Goal: Information Seeking & Learning: Learn about a topic

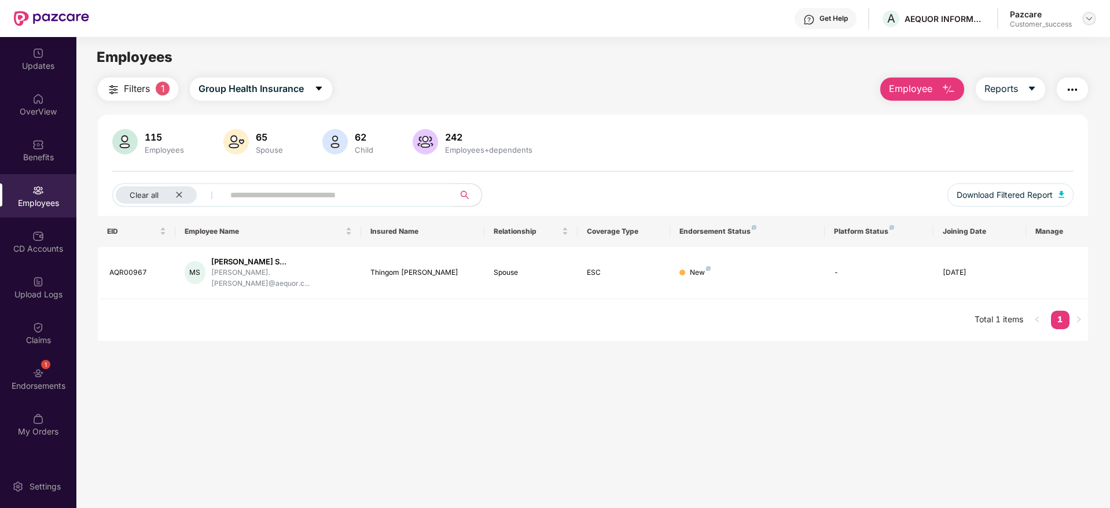
click at [1094, 19] on div at bounding box center [1089, 19] width 14 height 14
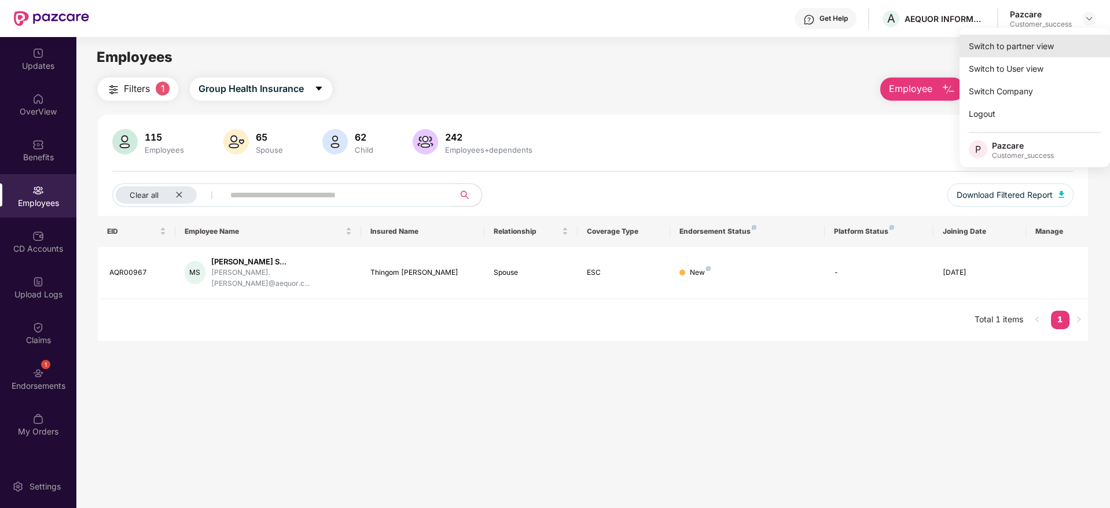
click at [1027, 42] on div "Switch to partner view" at bounding box center [1034, 46] width 150 height 23
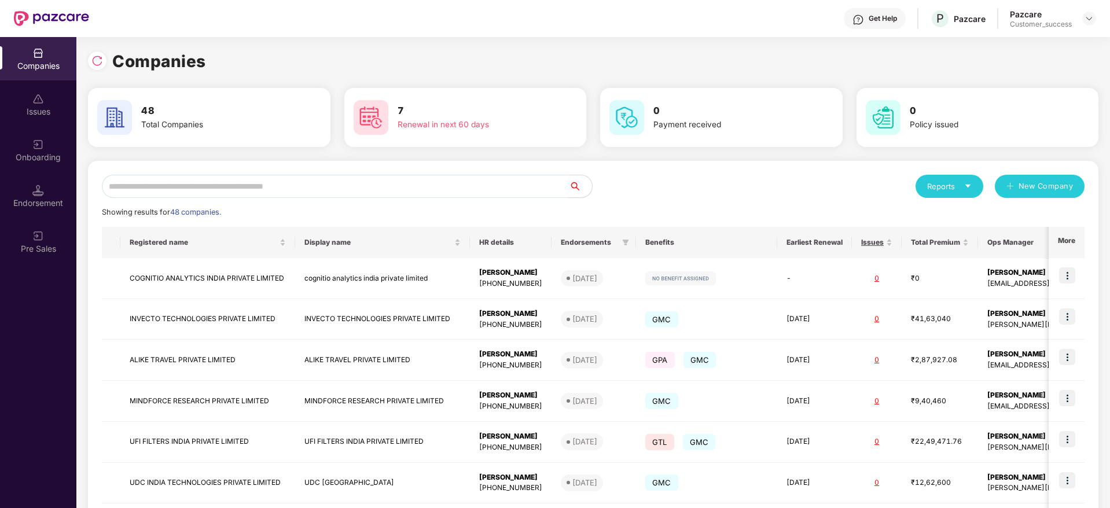
click at [304, 189] on input "text" at bounding box center [335, 186] width 467 height 23
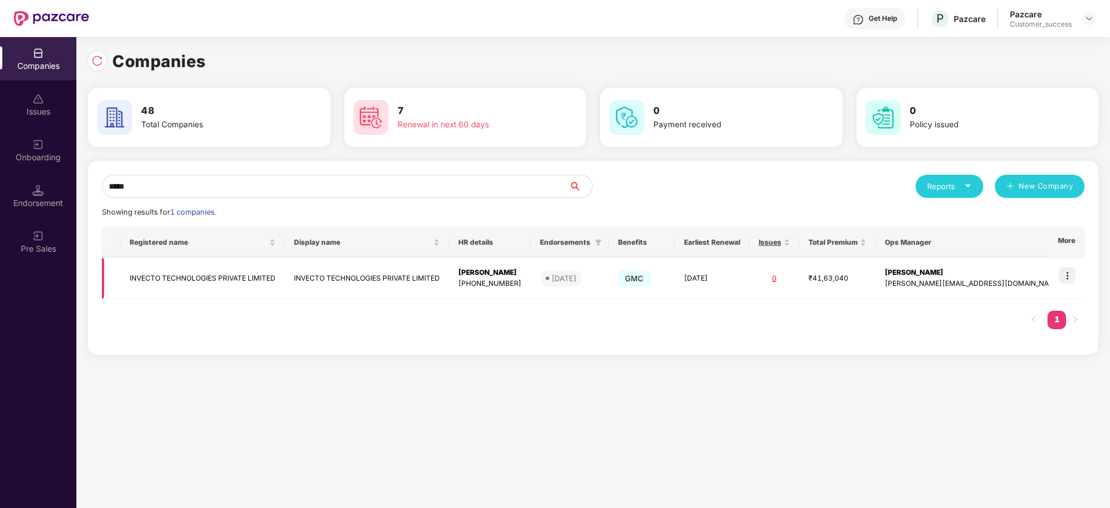
type input "*****"
click at [1069, 280] on img at bounding box center [1067, 275] width 16 height 16
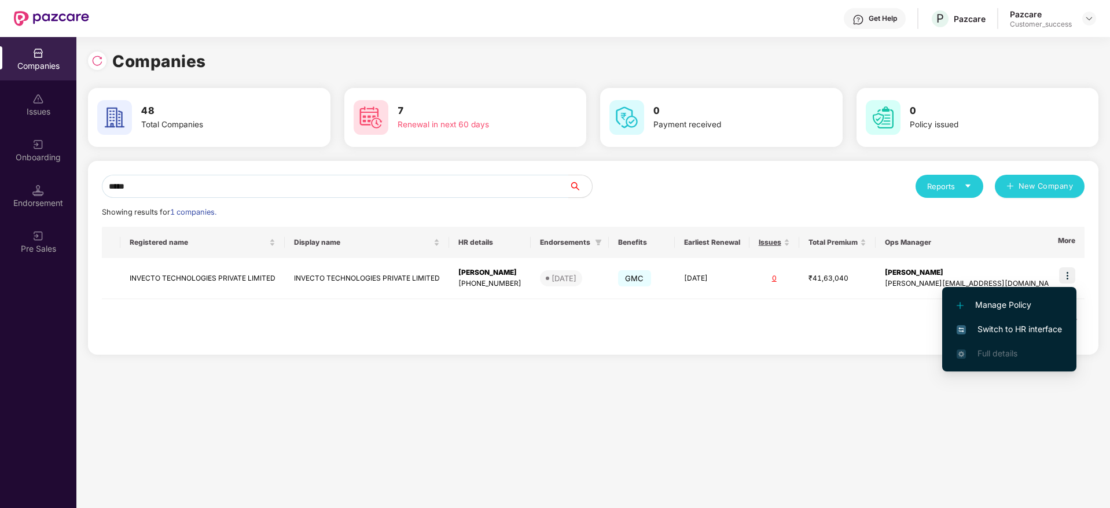
click at [995, 330] on span "Switch to HR interface" at bounding box center [1009, 329] width 105 height 13
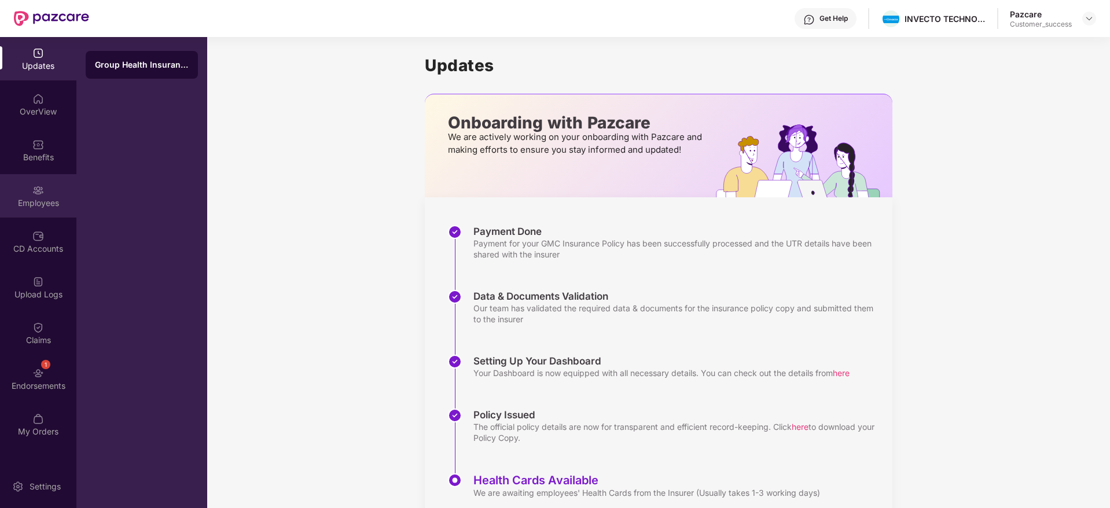
click at [32, 201] on div "Employees" at bounding box center [38, 203] width 76 height 12
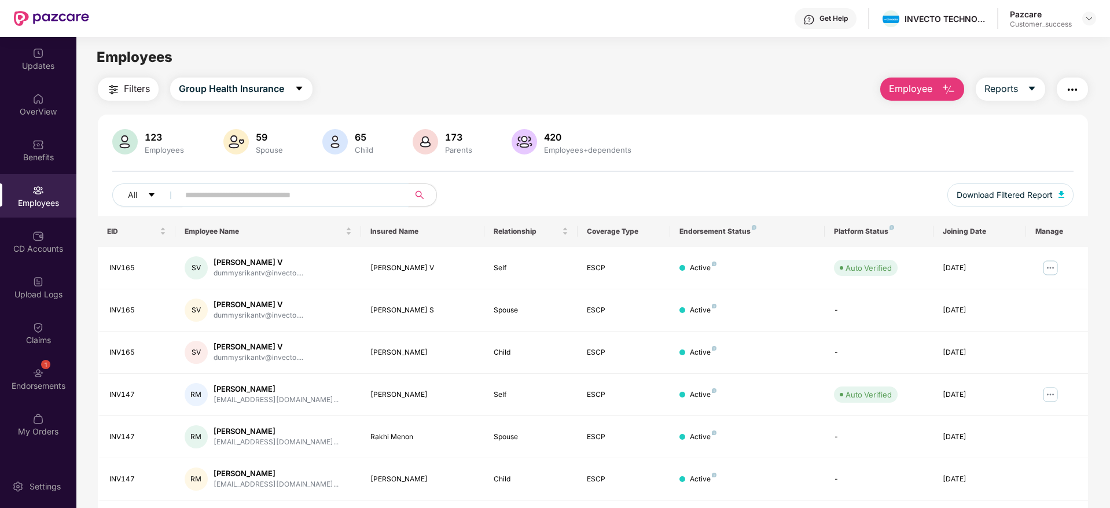
click at [248, 197] on input "text" at bounding box center [289, 194] width 208 height 17
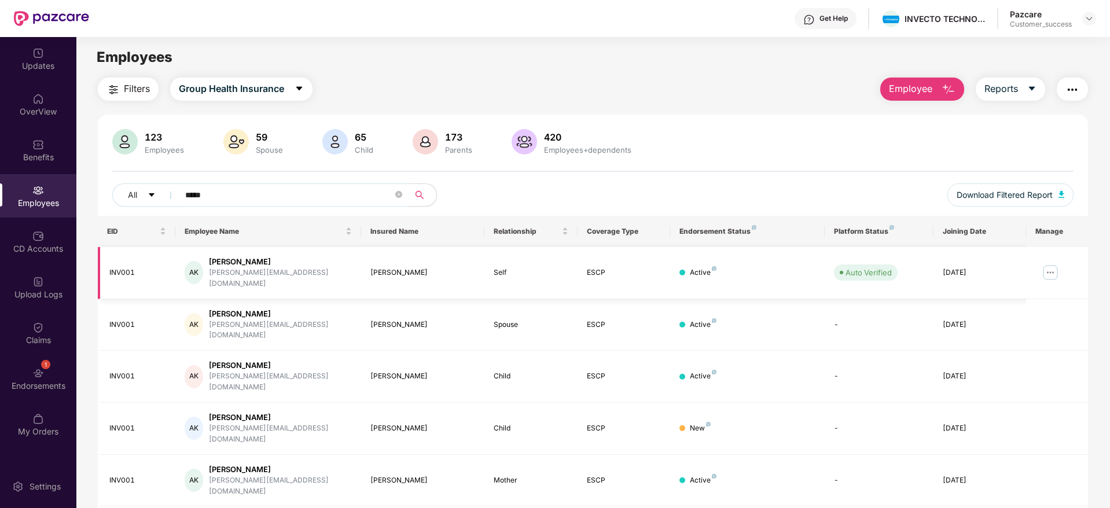
type input "*****"
click at [1053, 271] on img at bounding box center [1050, 272] width 19 height 19
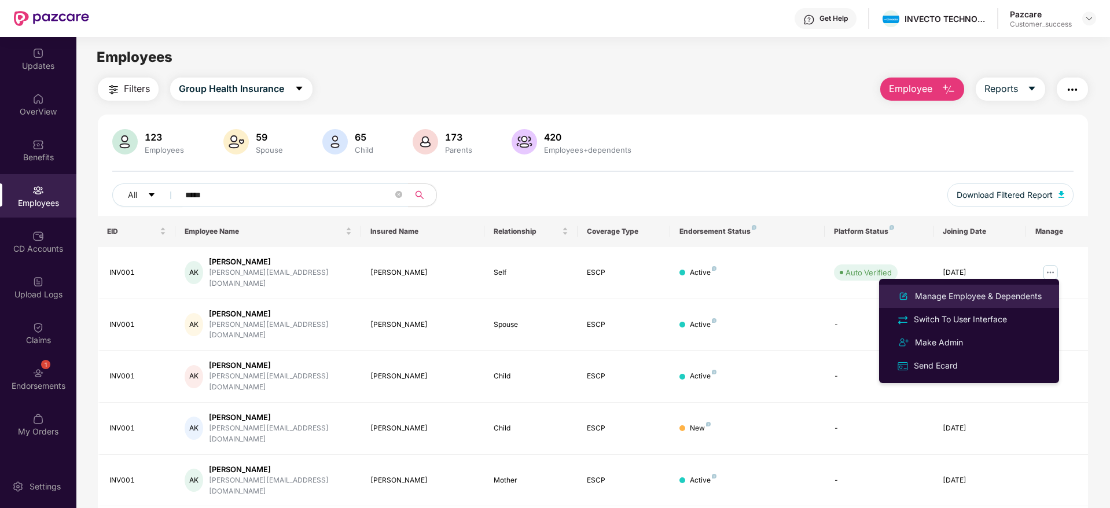
click at [978, 297] on div "Manage Employee & Dependents" at bounding box center [978, 296] width 131 height 13
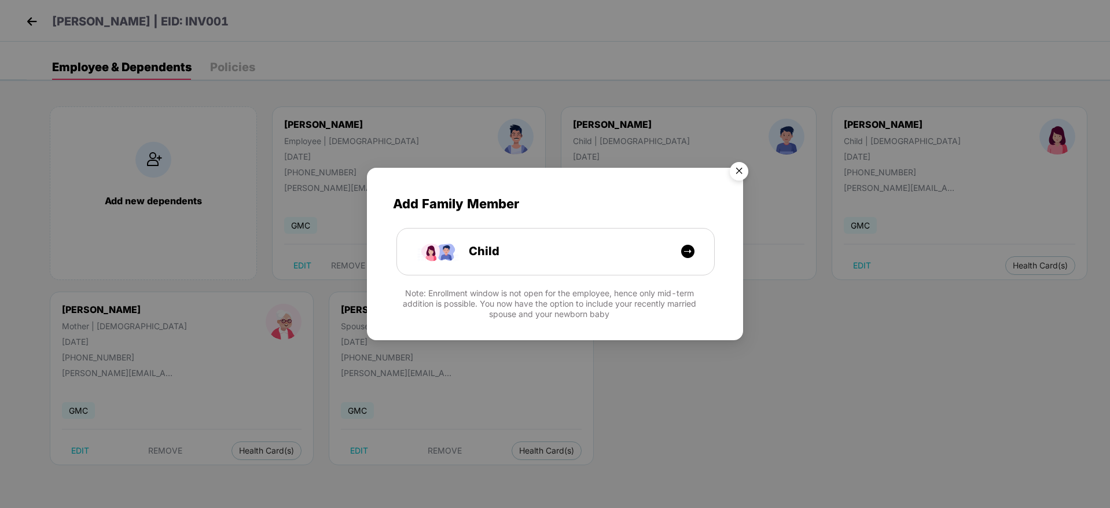
click at [737, 175] on img "Close" at bounding box center [739, 173] width 32 height 32
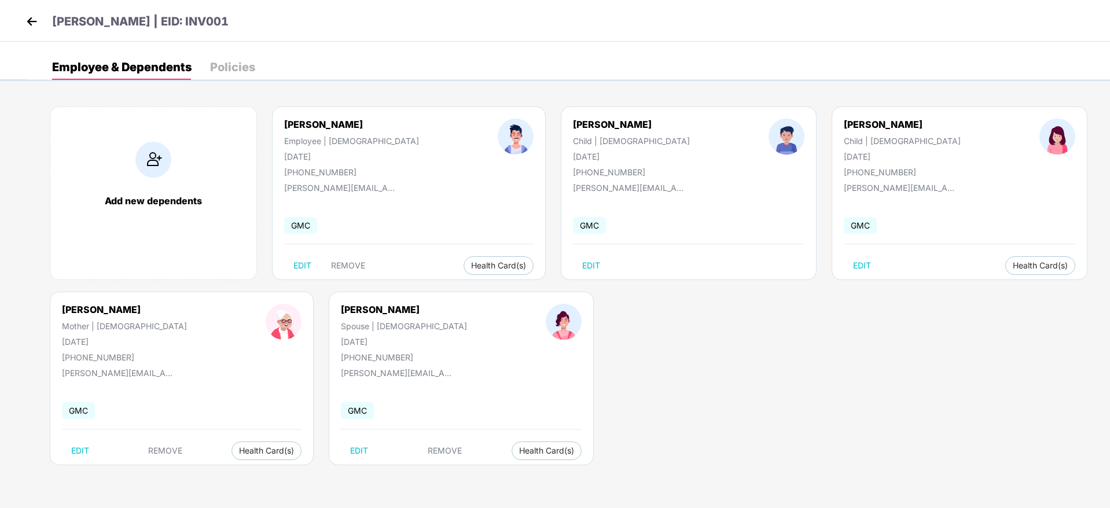
click at [28, 22] on img at bounding box center [31, 21] width 17 height 17
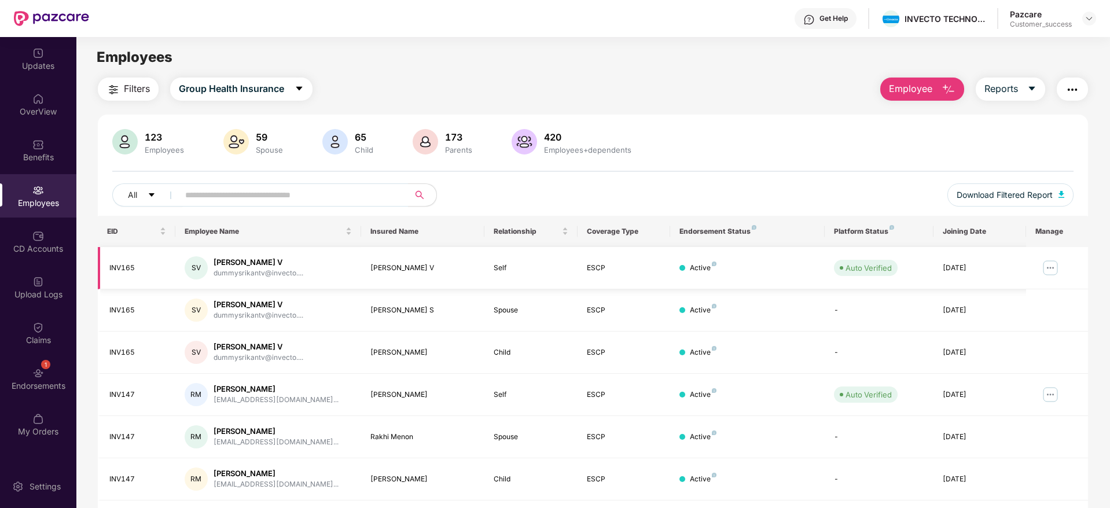
drag, startPoint x: 440, startPoint y: 275, endPoint x: 370, endPoint y: 273, distance: 70.1
click at [370, 273] on td "[PERSON_NAME] V" at bounding box center [423, 268] width 124 height 42
copy div "[PERSON_NAME] V"
click at [1090, 23] on div at bounding box center [1089, 19] width 14 height 14
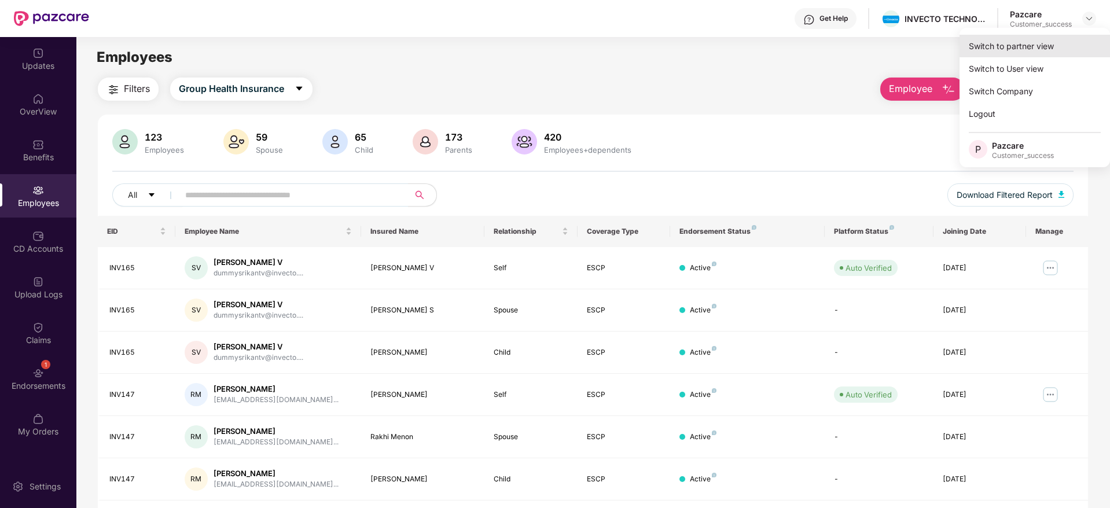
click at [1028, 45] on div "Switch to partner view" at bounding box center [1034, 46] width 150 height 23
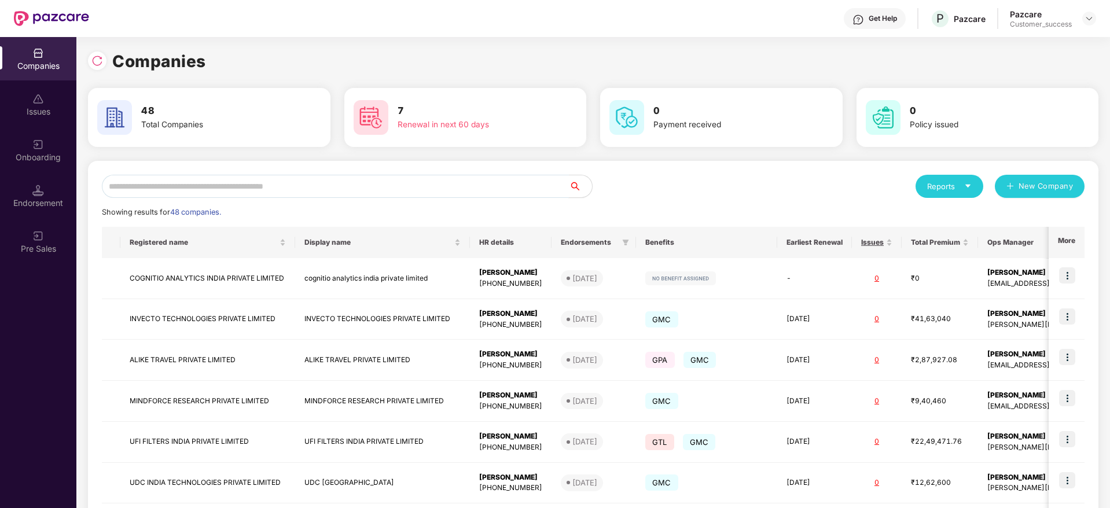
click at [293, 189] on input "text" at bounding box center [335, 186] width 467 height 23
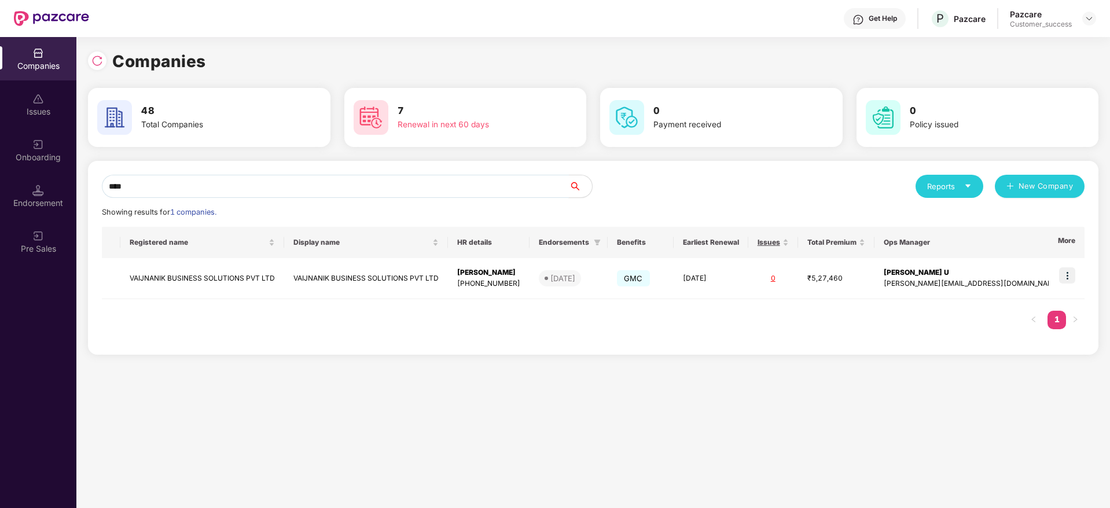
type input "****"
click at [249, 281] on td "VAIJNANIK BUSINESS SOLUTIONS PVT LTD" at bounding box center [202, 278] width 164 height 41
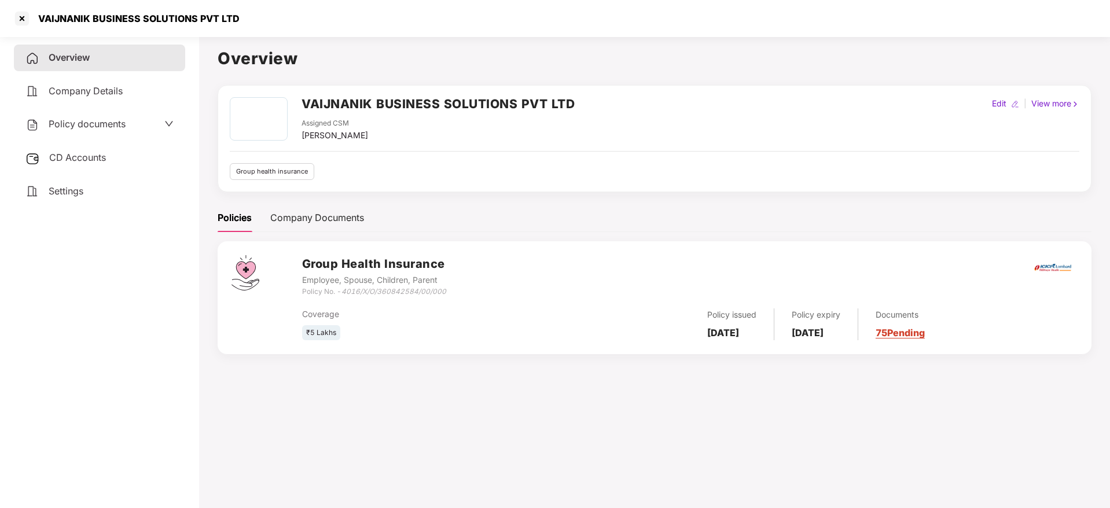
click at [925, 332] on link "75 Pending" at bounding box center [900, 333] width 49 height 12
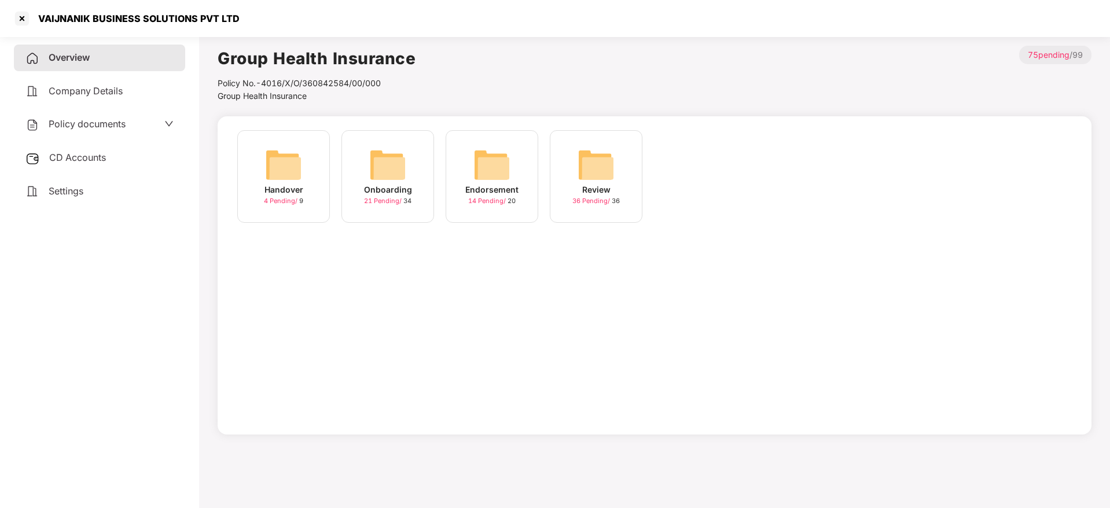
click at [385, 172] on img at bounding box center [387, 164] width 37 height 37
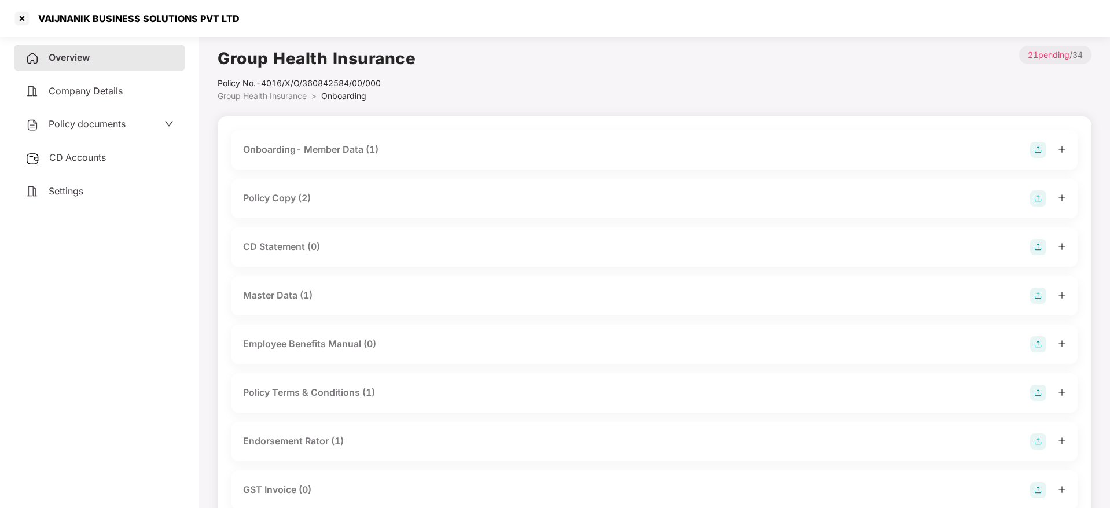
click at [303, 196] on div "Policy Copy (2)" at bounding box center [277, 198] width 68 height 14
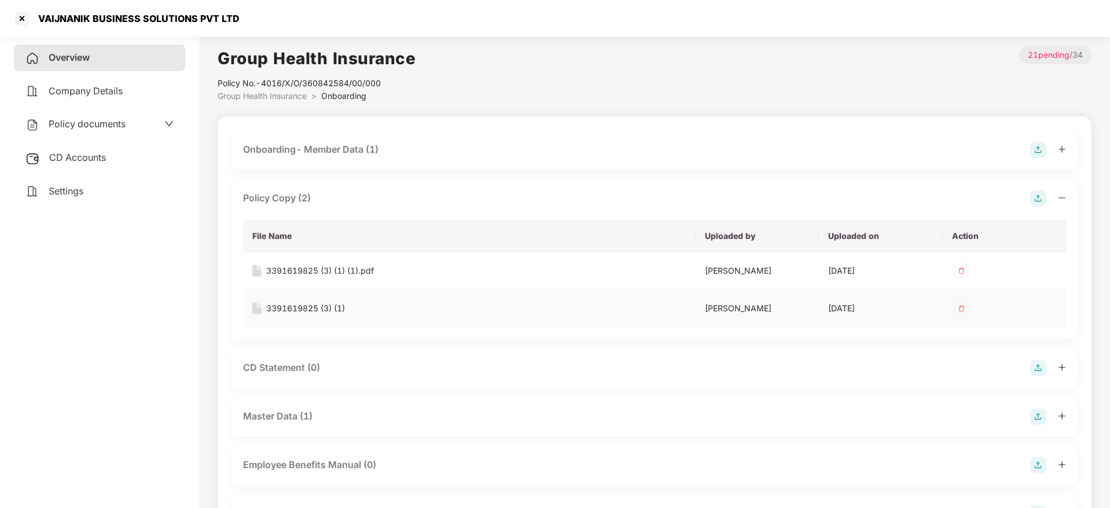
click at [308, 306] on div "3391619825 (3) (1)" at bounding box center [305, 308] width 79 height 13
click at [24, 14] on div at bounding box center [22, 18] width 19 height 19
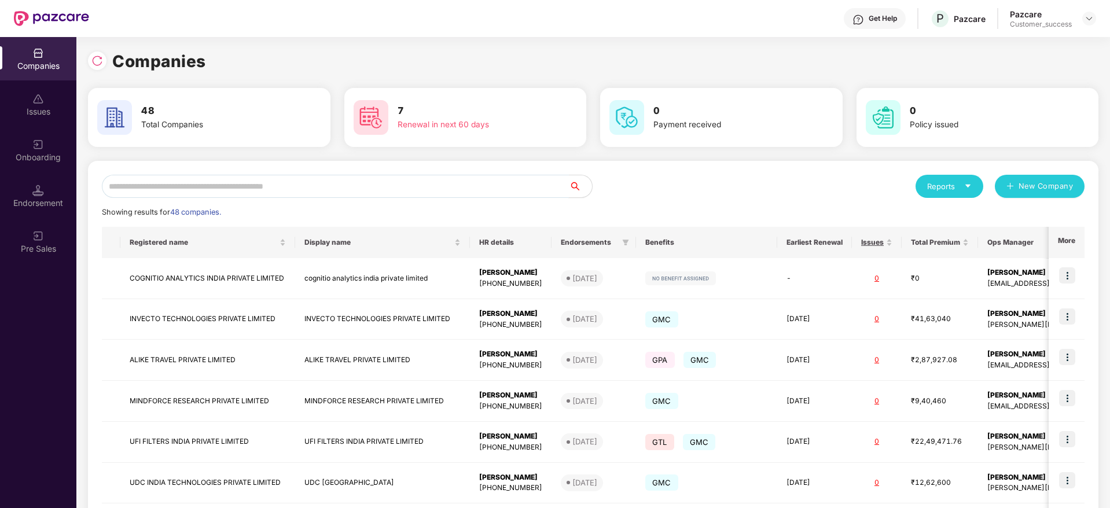
click at [245, 179] on input "text" at bounding box center [335, 186] width 467 height 23
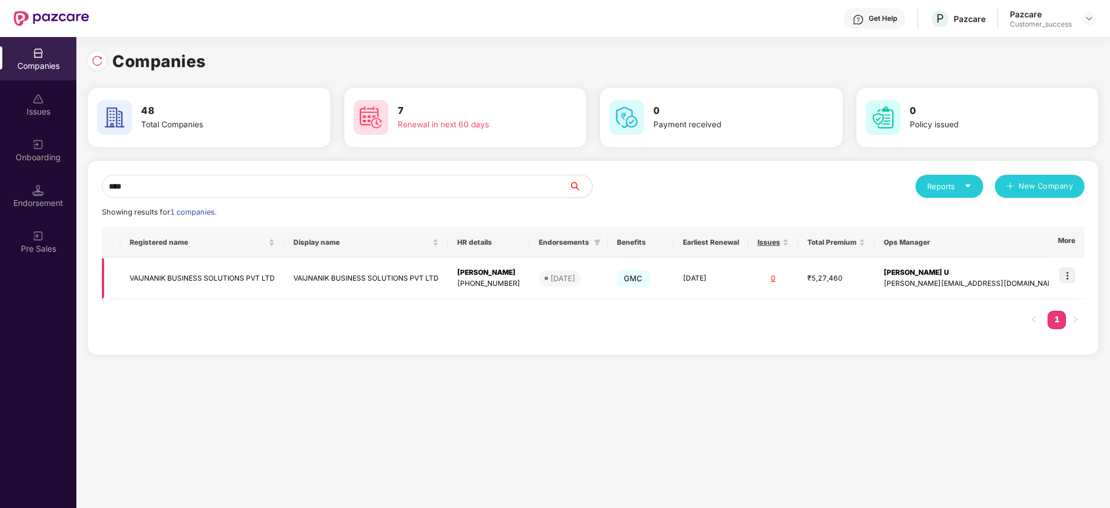
type input "****"
click at [1072, 274] on img at bounding box center [1067, 275] width 16 height 16
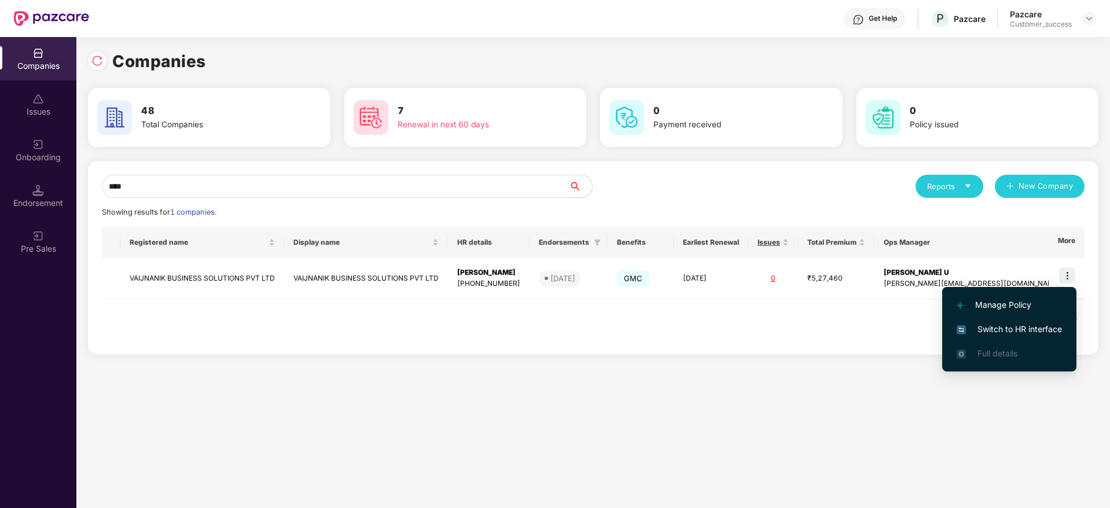
click at [994, 331] on span "Switch to HR interface" at bounding box center [1009, 329] width 105 height 13
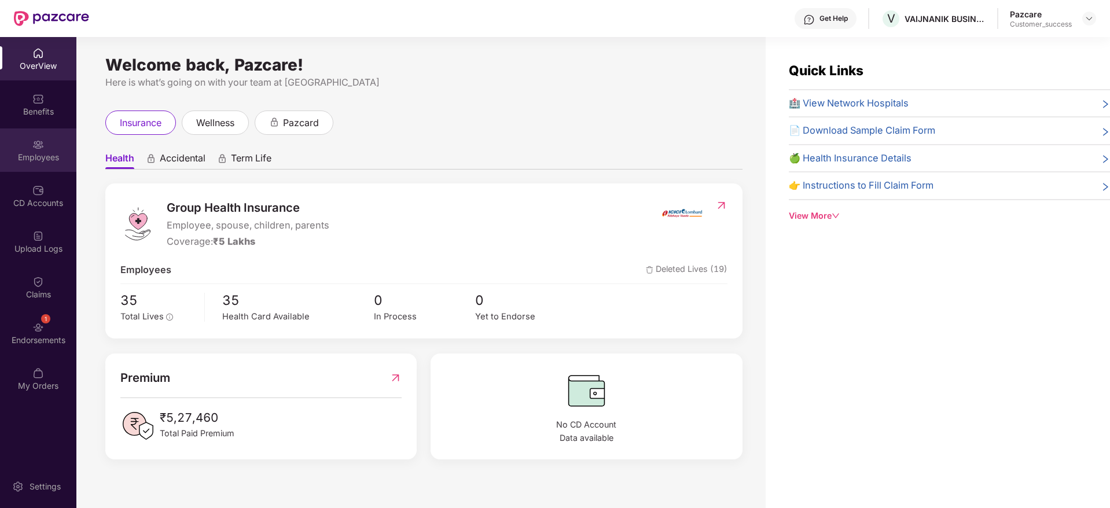
click at [44, 162] on div "Employees" at bounding box center [38, 158] width 76 height 12
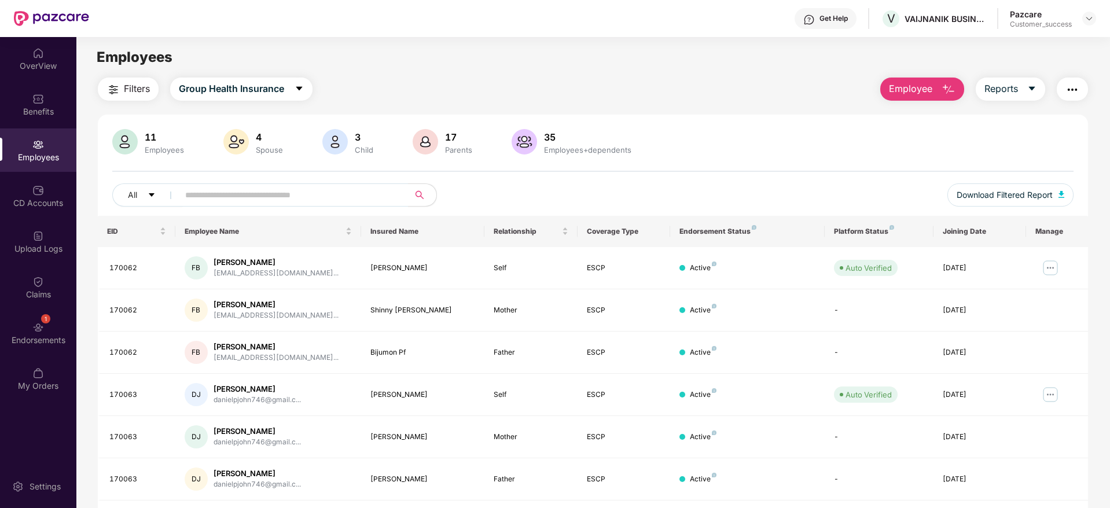
click at [123, 82] on button "Filters" at bounding box center [128, 89] width 61 height 23
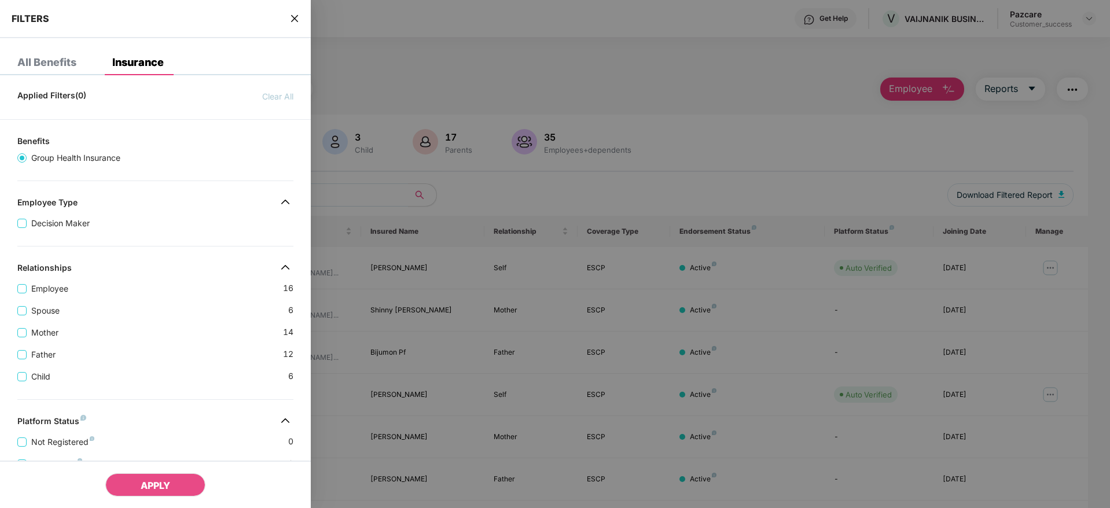
click at [166, 325] on div "Mother [DEMOGRAPHIC_DATA]" at bounding box center [155, 328] width 276 height 22
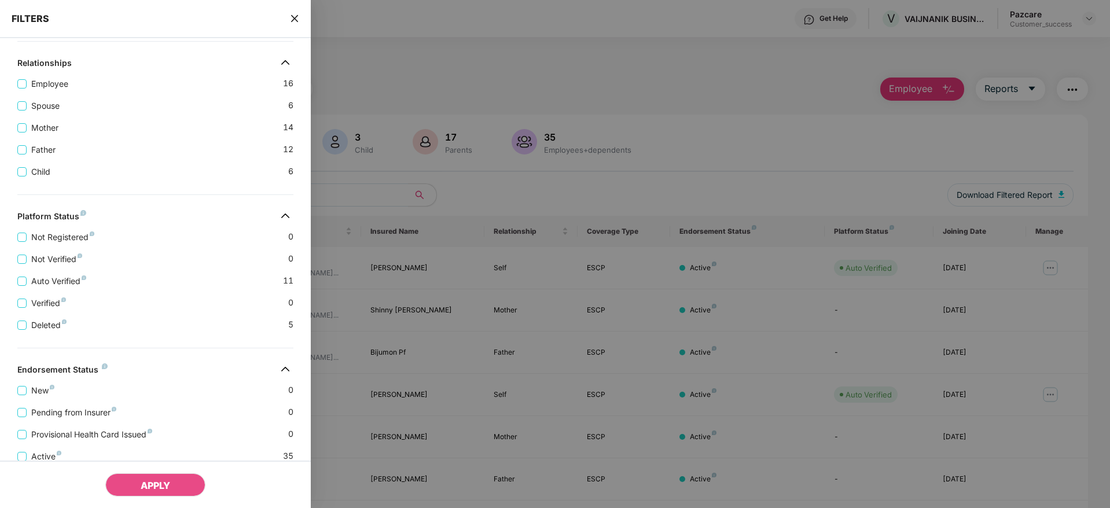
scroll to position [269, 0]
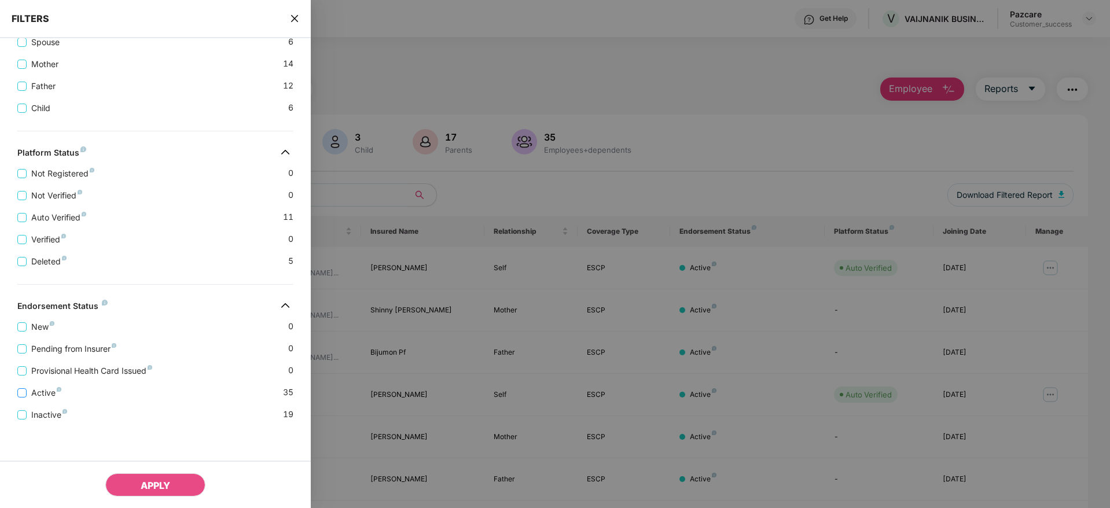
click at [36, 393] on span "Active" at bounding box center [46, 393] width 39 height 13
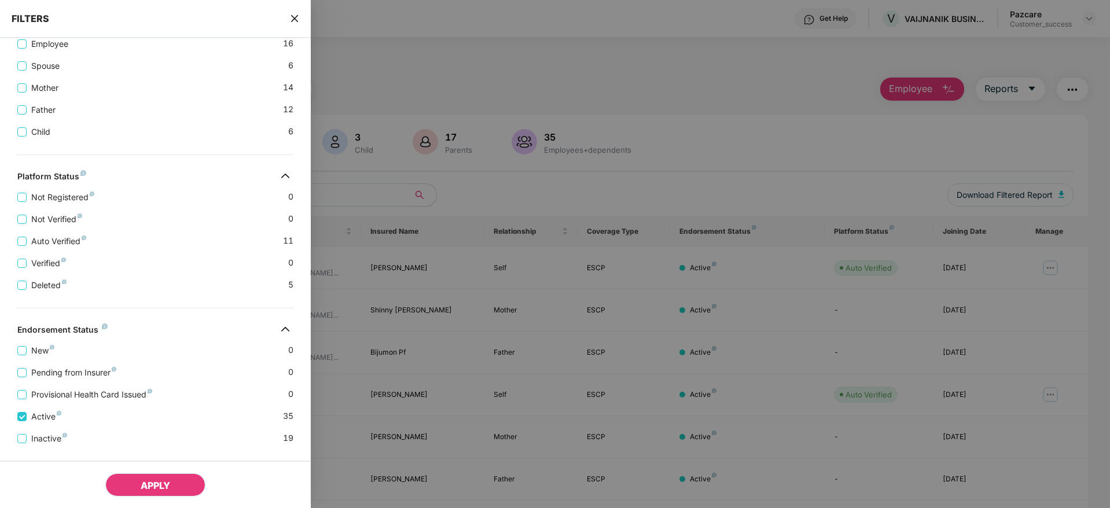
click at [129, 477] on button "APPLY" at bounding box center [155, 484] width 100 height 23
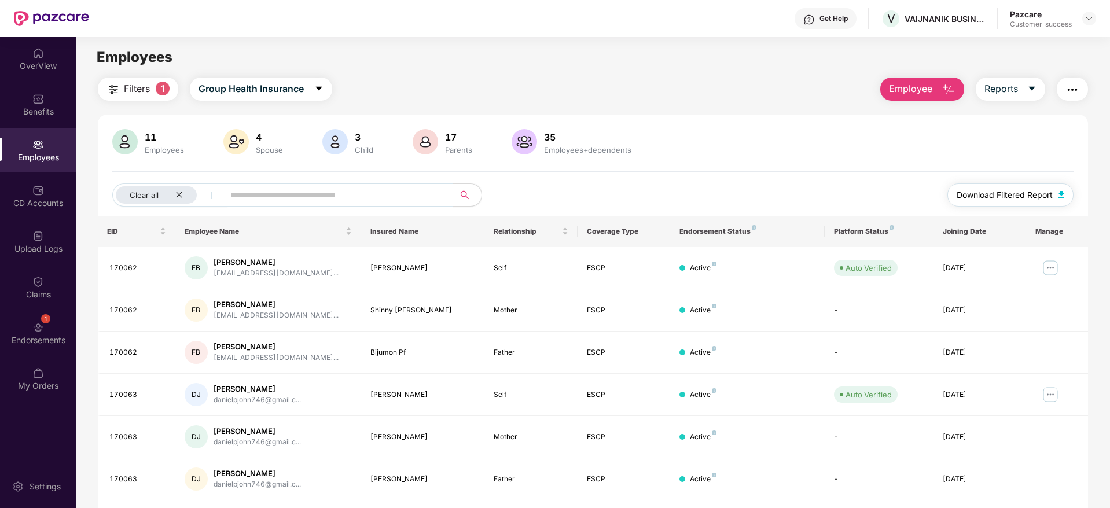
click at [968, 197] on span "Download Filtered Report" at bounding box center [1005, 195] width 96 height 13
click at [1050, 260] on img at bounding box center [1050, 268] width 19 height 19
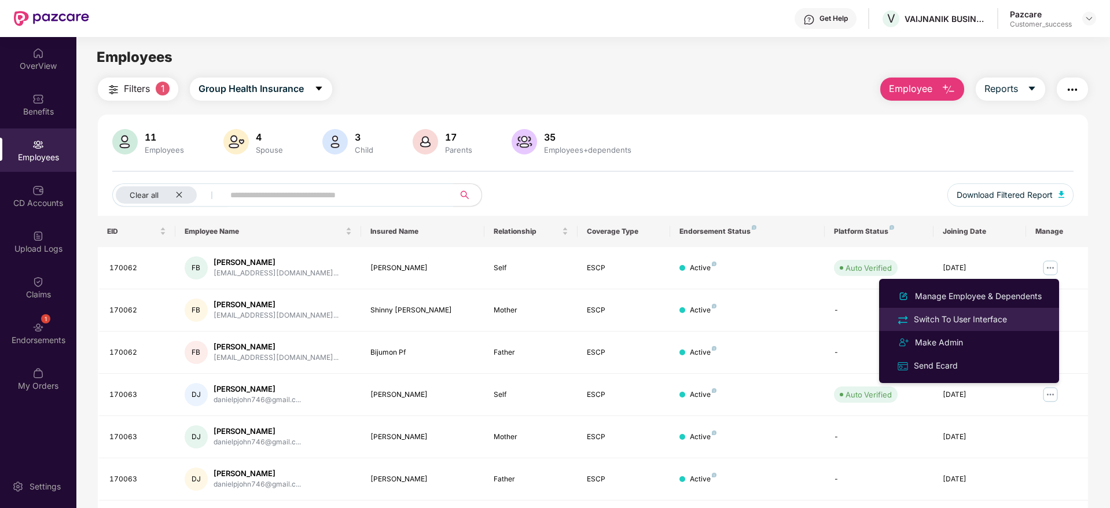
click at [951, 315] on div "Switch To User Interface" at bounding box center [960, 319] width 98 height 13
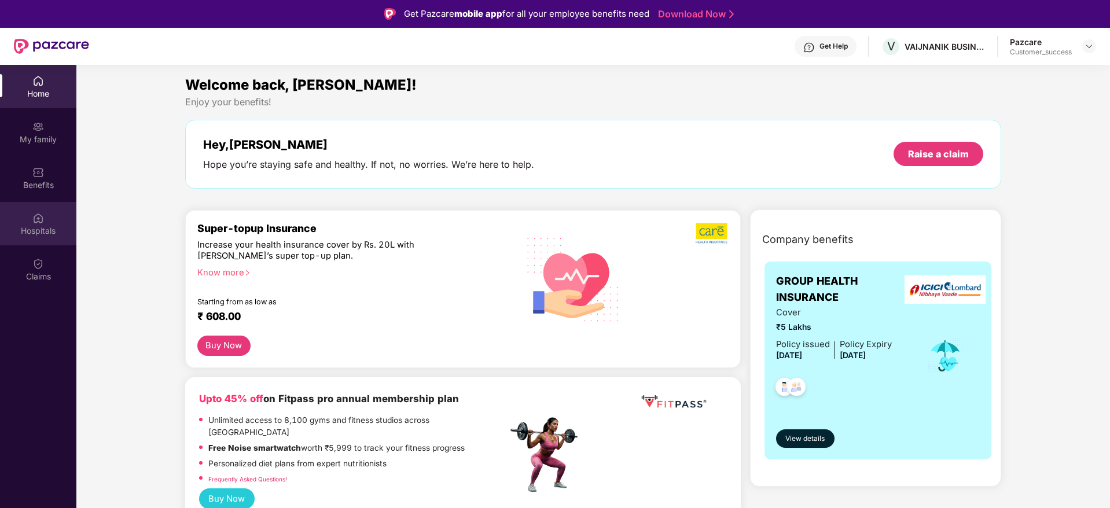
click at [42, 233] on div "Hospitals" at bounding box center [38, 231] width 76 height 12
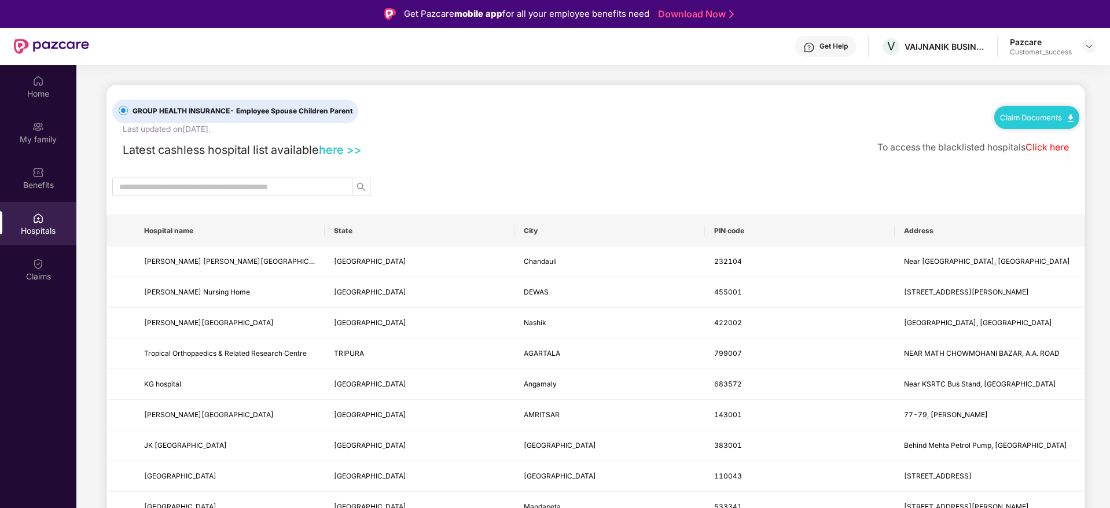
click at [342, 149] on link "here >>" at bounding box center [340, 150] width 43 height 14
click at [1037, 148] on link "Click here" at bounding box center [1046, 147] width 43 height 11
click at [1057, 115] on link "Claim Documents" at bounding box center [1036, 117] width 73 height 9
click at [1043, 140] on link "Claim Form" at bounding box center [1040, 138] width 75 height 25
click at [1051, 110] on div "Claim Documents" at bounding box center [1036, 117] width 85 height 23
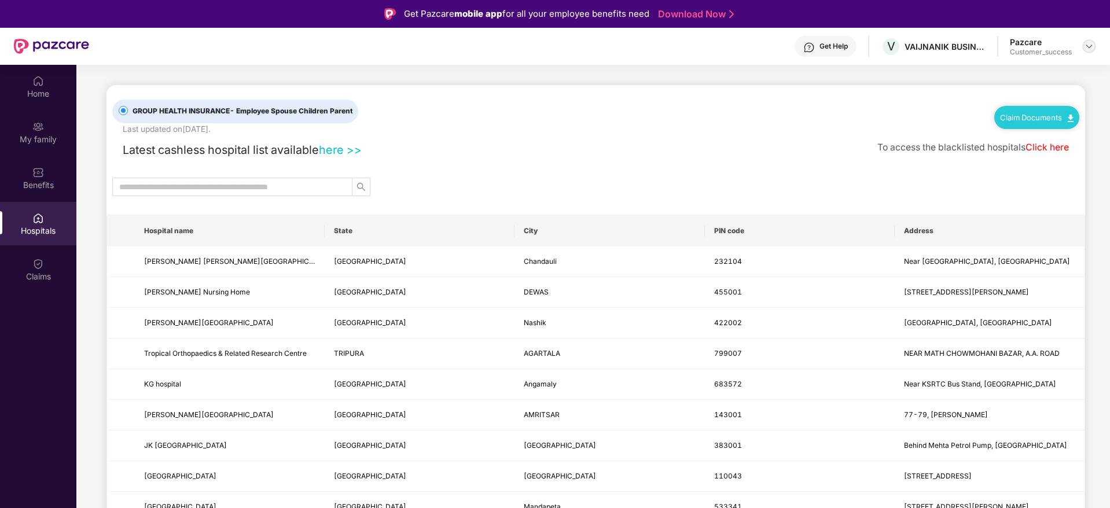
click at [1088, 50] on img at bounding box center [1088, 46] width 9 height 9
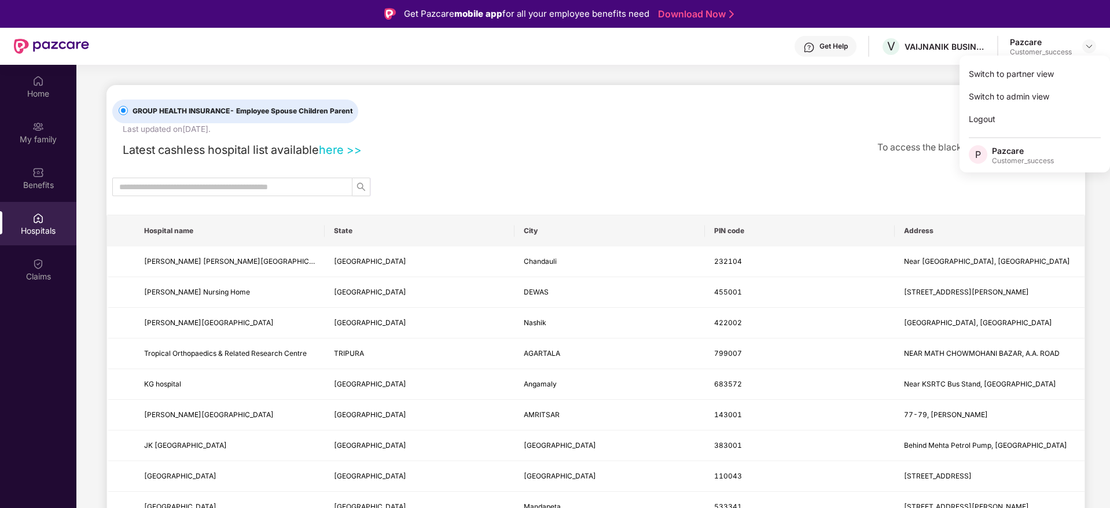
click at [876, 112] on div "GROUP HEALTH INSURANCE - Employee Spouse Children Parent Last updated on [DATE]…" at bounding box center [595, 110] width 967 height 50
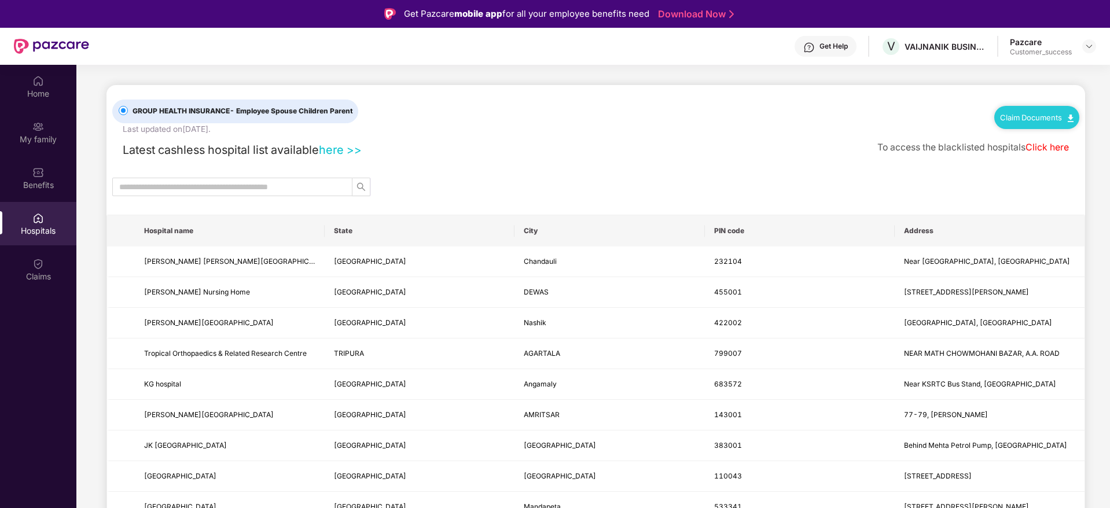
click at [1064, 115] on link "Claim Documents" at bounding box center [1036, 117] width 73 height 9
click at [1072, 134] on link "Claim Form" at bounding box center [1040, 138] width 75 height 25
click at [1090, 46] on img at bounding box center [1088, 46] width 9 height 9
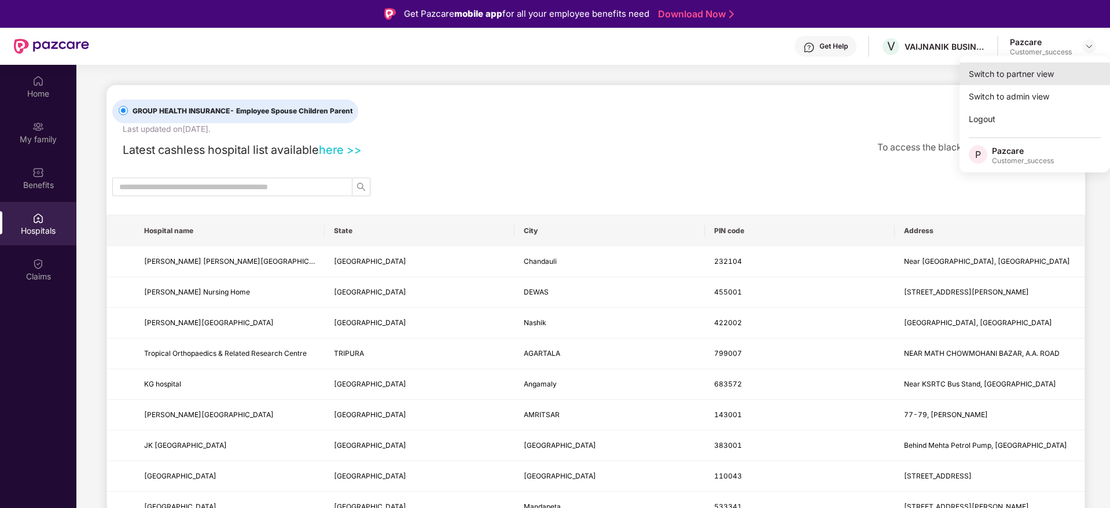
click at [992, 76] on div "Switch to partner view" at bounding box center [1034, 73] width 150 height 23
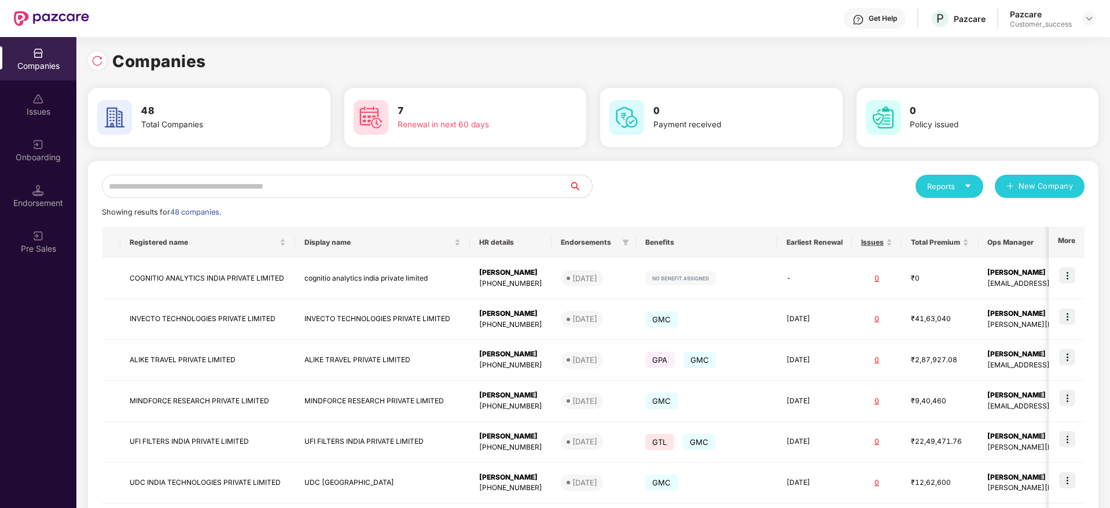
click at [366, 192] on input "text" at bounding box center [335, 186] width 467 height 23
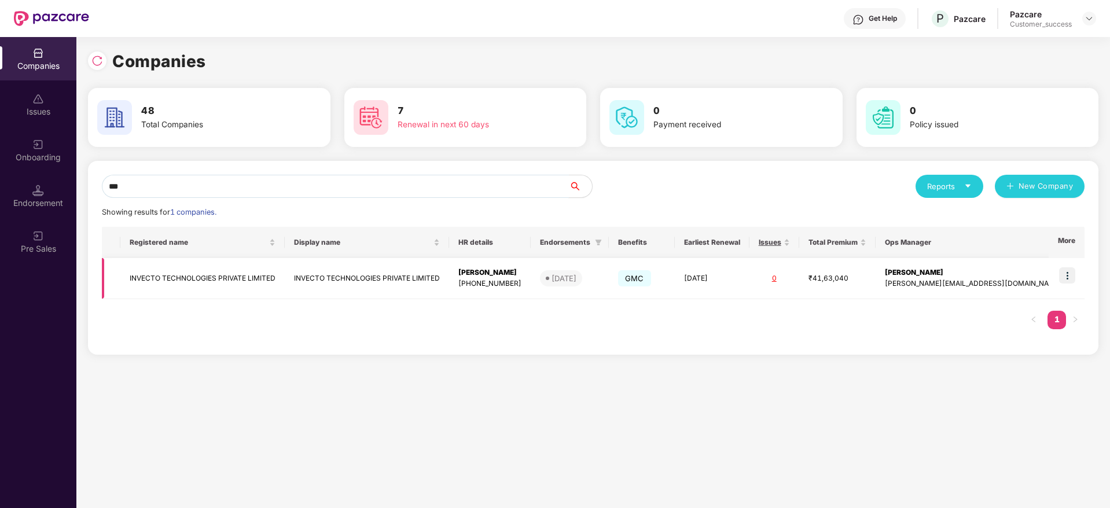
type input "***"
click at [1069, 275] on img at bounding box center [1067, 275] width 16 height 16
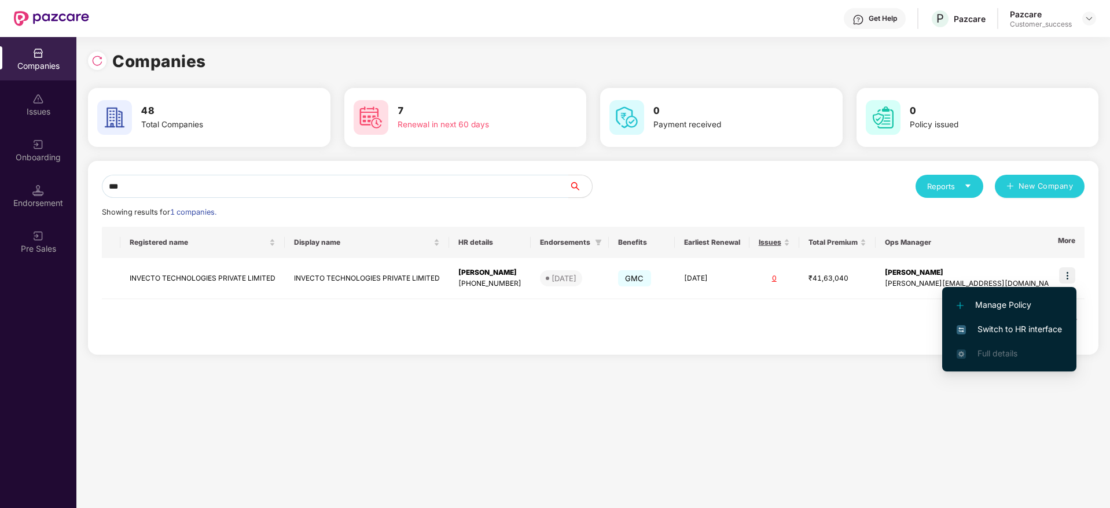
click at [987, 330] on span "Switch to HR interface" at bounding box center [1009, 329] width 105 height 13
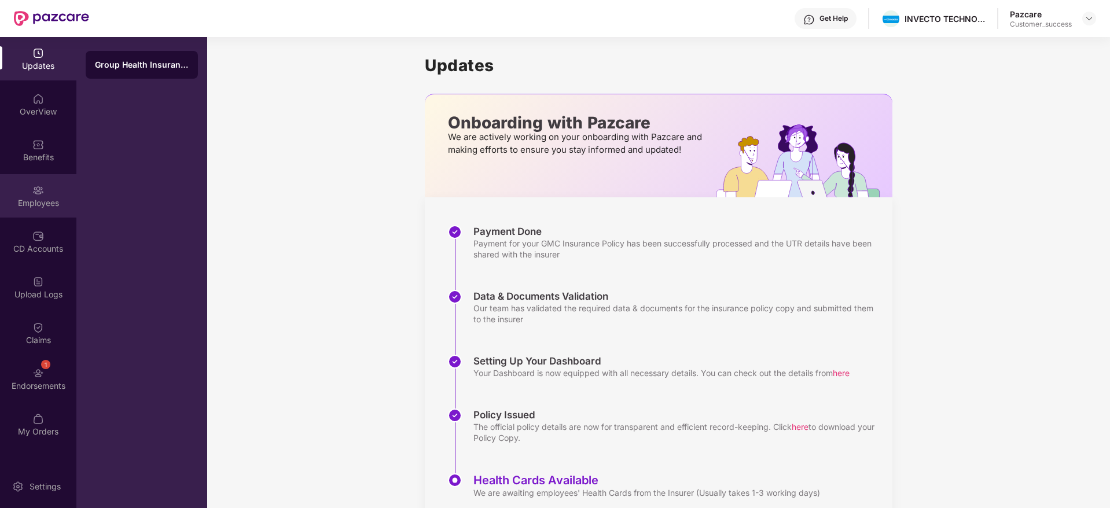
click at [27, 193] on div "Employees" at bounding box center [38, 195] width 76 height 43
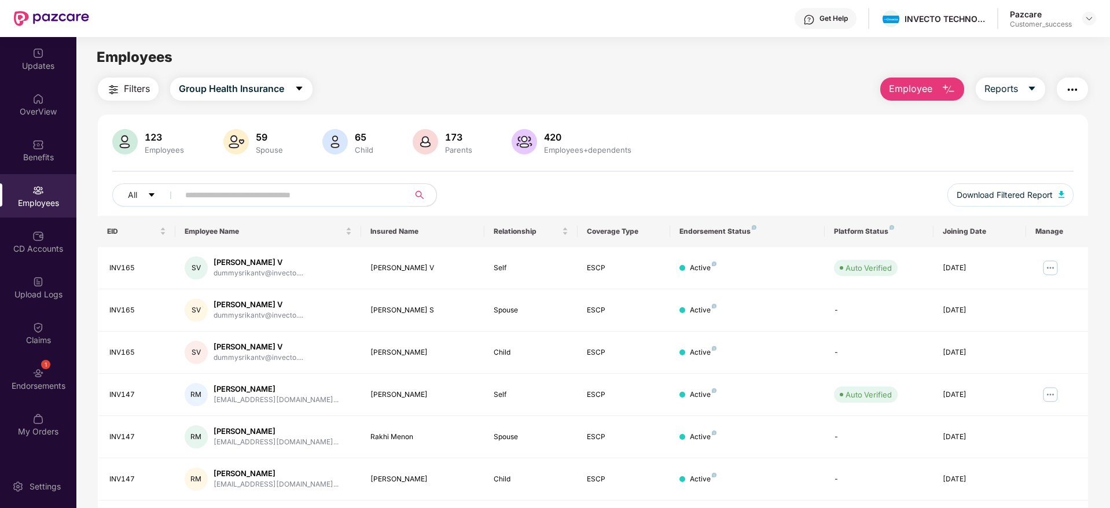
click at [220, 194] on input "text" at bounding box center [289, 194] width 208 height 17
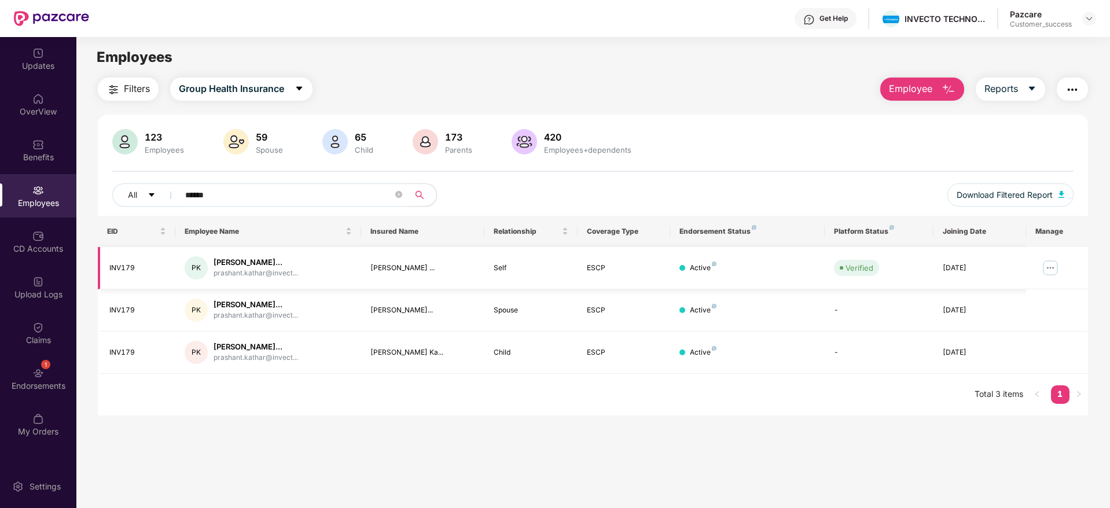
type input "******"
click at [1042, 267] on img at bounding box center [1050, 268] width 19 height 19
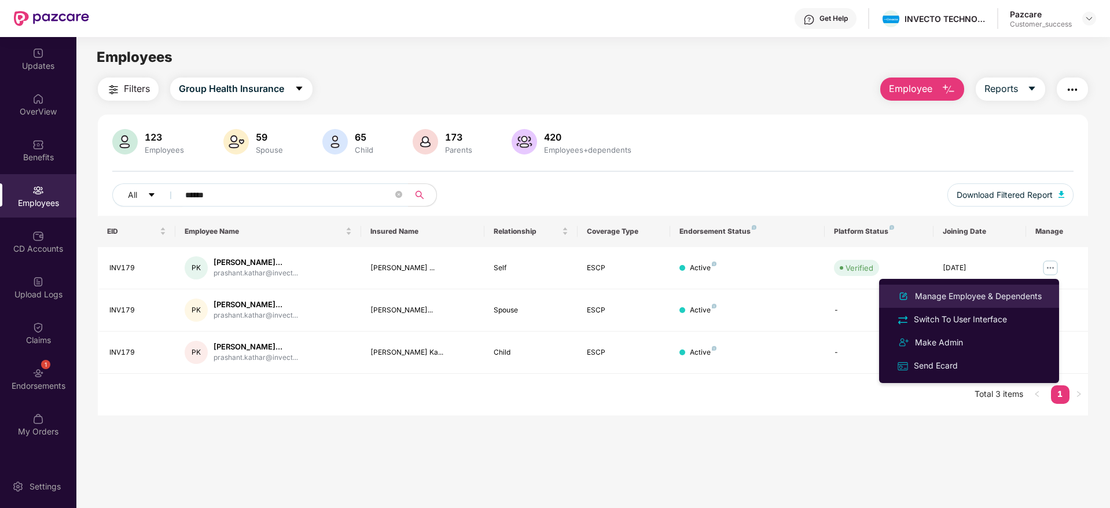
click at [967, 298] on div "Manage Employee & Dependents" at bounding box center [978, 296] width 131 height 13
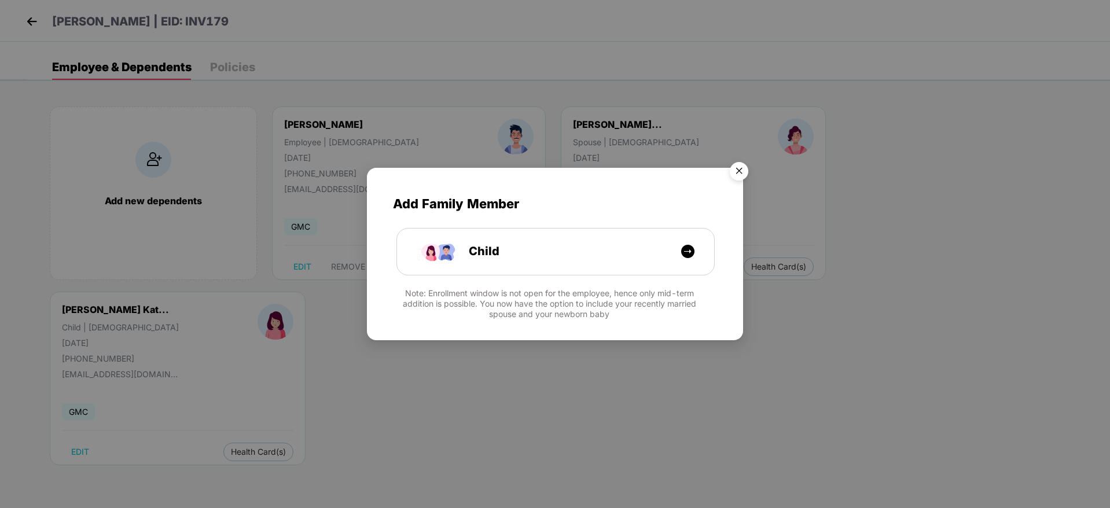
click at [740, 166] on img "Close" at bounding box center [739, 173] width 32 height 32
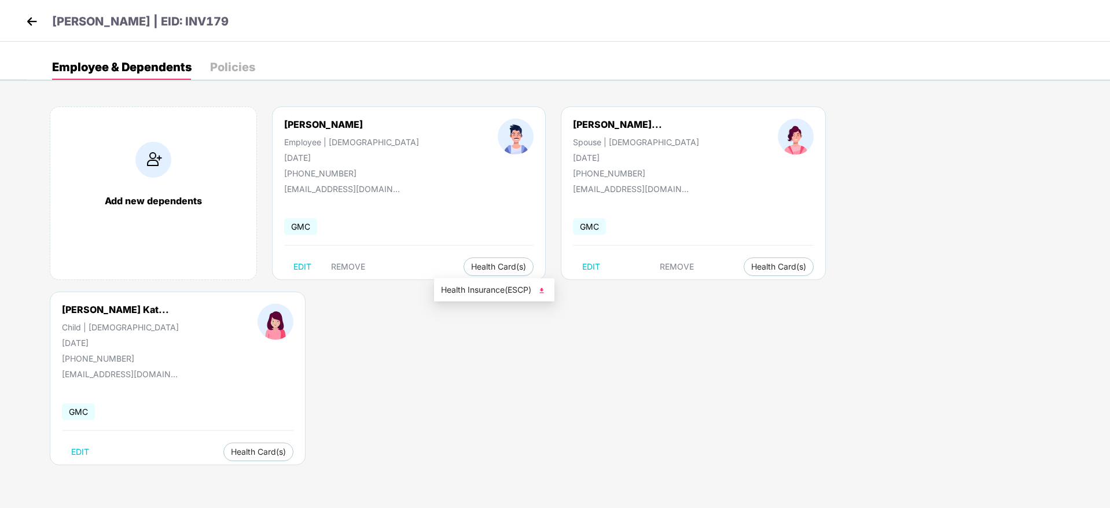
click at [482, 289] on span "Health Insurance(ESCP)" at bounding box center [494, 290] width 106 height 13
click at [37, 30] on img at bounding box center [31, 21] width 17 height 17
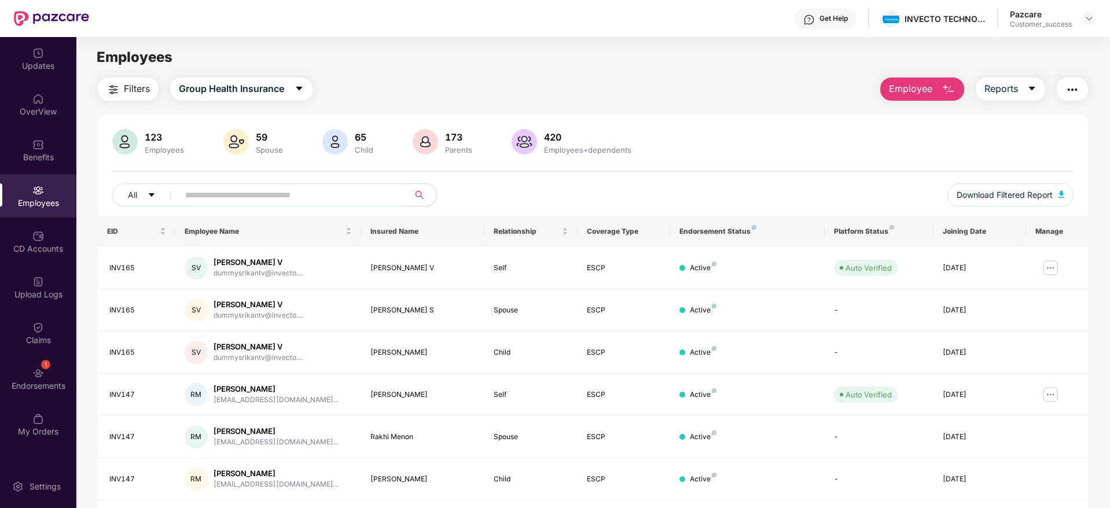
click at [294, 192] on input "text" at bounding box center [289, 194] width 208 height 17
click at [34, 150] on img at bounding box center [38, 145] width 12 height 12
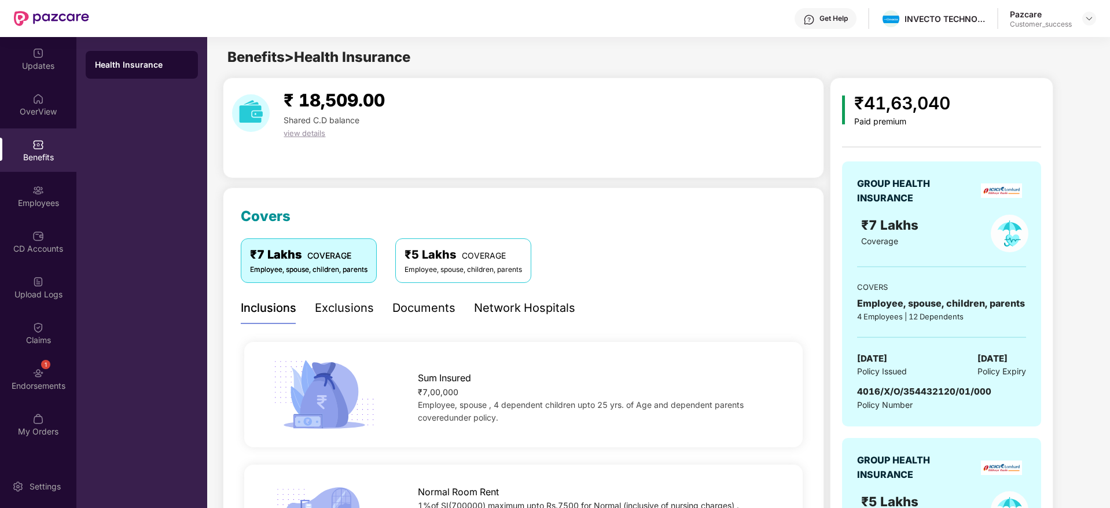
click at [631, 303] on div "Inclusions Exclusions Documents Network Hospitals" at bounding box center [523, 308] width 565 height 32
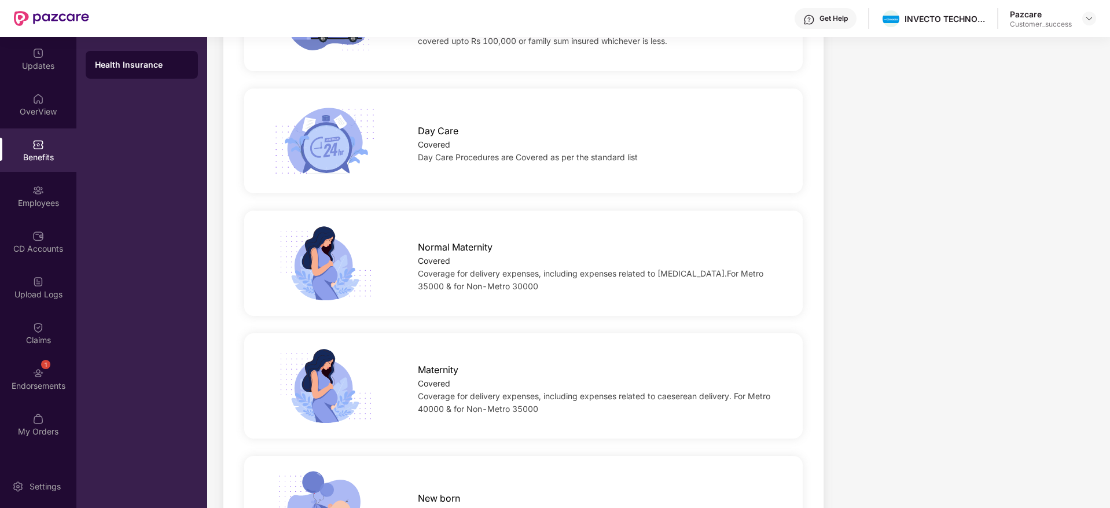
scroll to position [1250, 0]
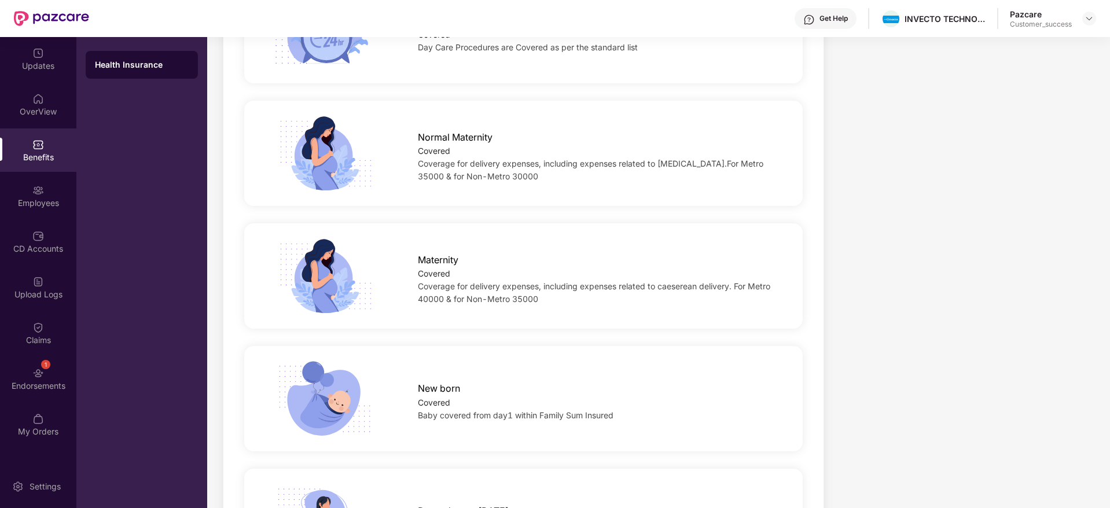
click at [46, 149] on div "Benefits" at bounding box center [38, 149] width 76 height 43
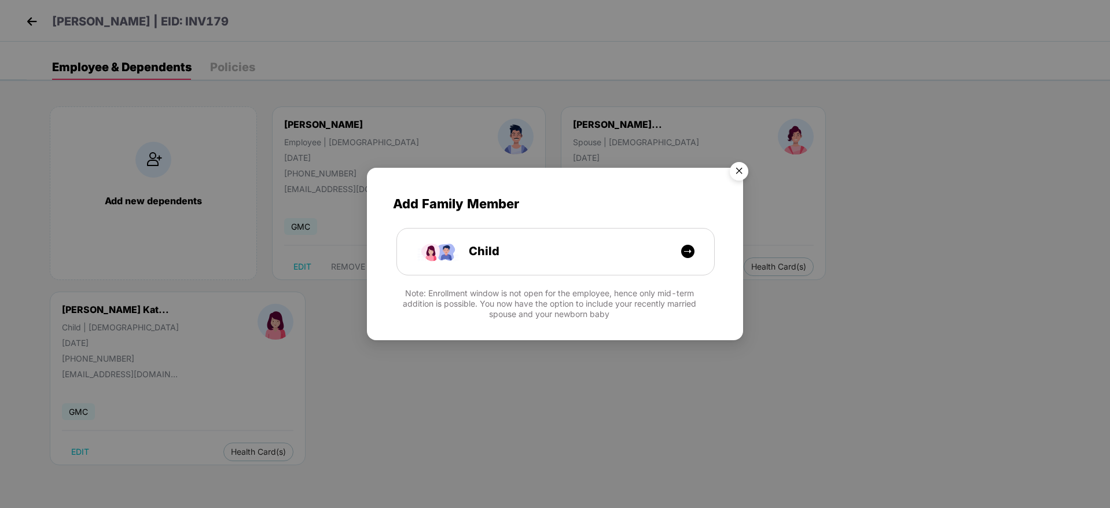
click at [741, 172] on img "Close" at bounding box center [739, 173] width 32 height 32
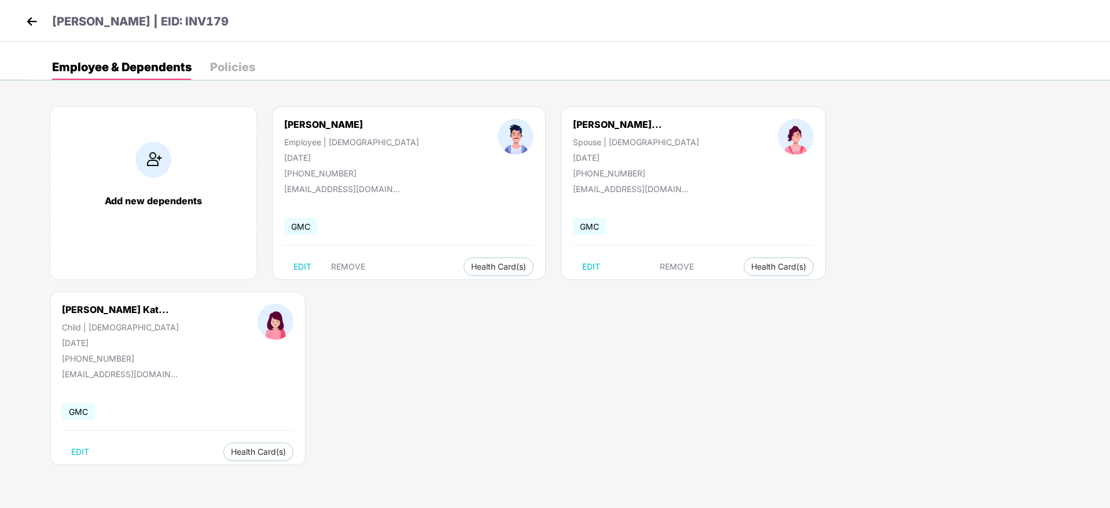
click at [43, 25] on header "[PERSON_NAME] | EID: INV179" at bounding box center [125, 23] width 205 height 21
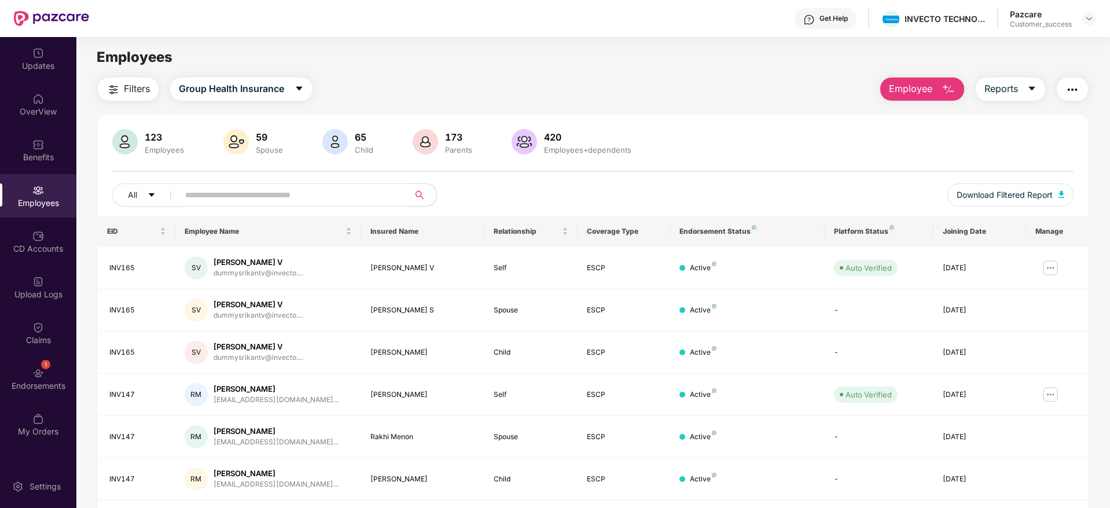
click at [252, 192] on input "text" at bounding box center [289, 194] width 208 height 17
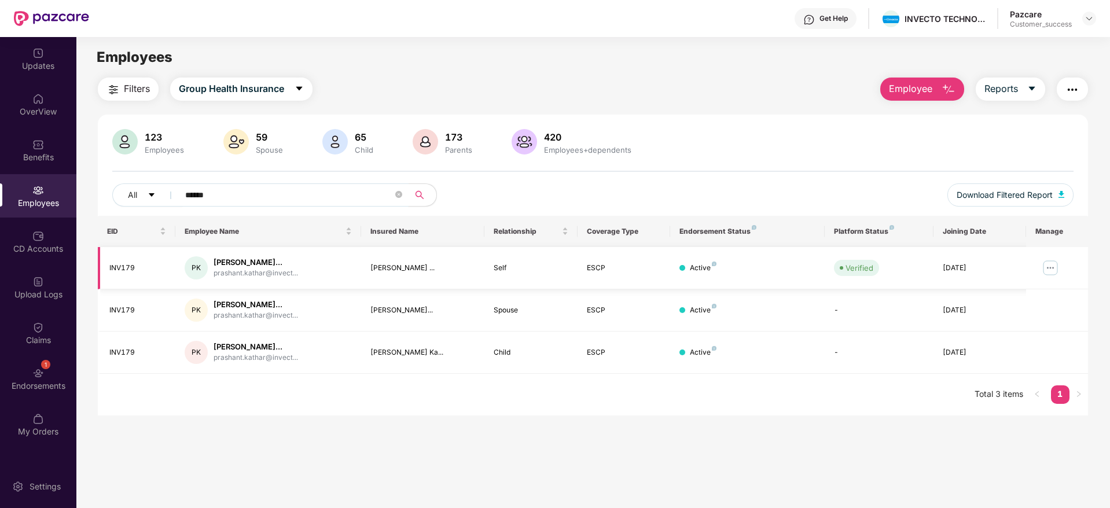
type input "******"
click at [1053, 269] on img at bounding box center [1050, 268] width 19 height 19
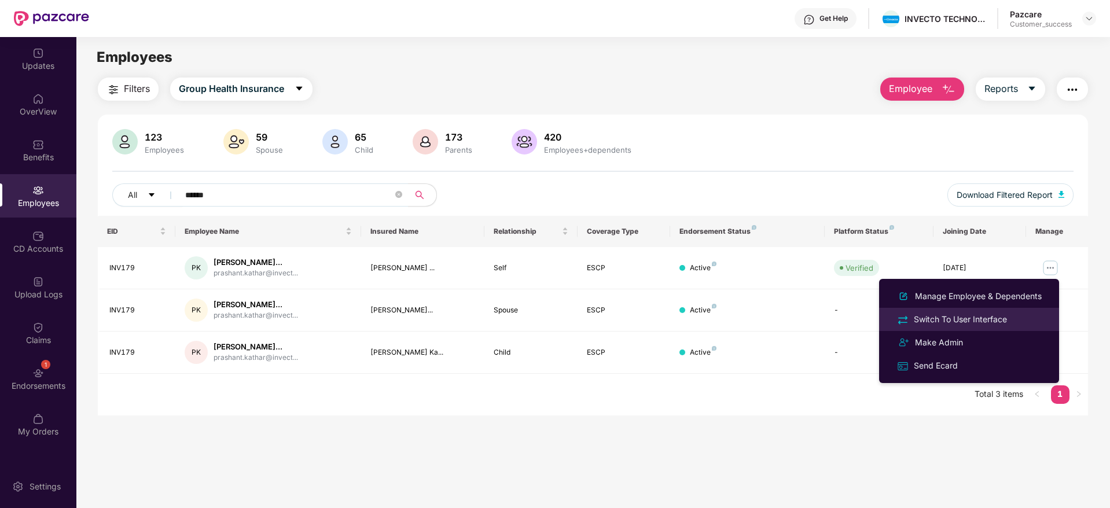
click at [967, 321] on div "Switch To User Interface" at bounding box center [960, 319] width 98 height 13
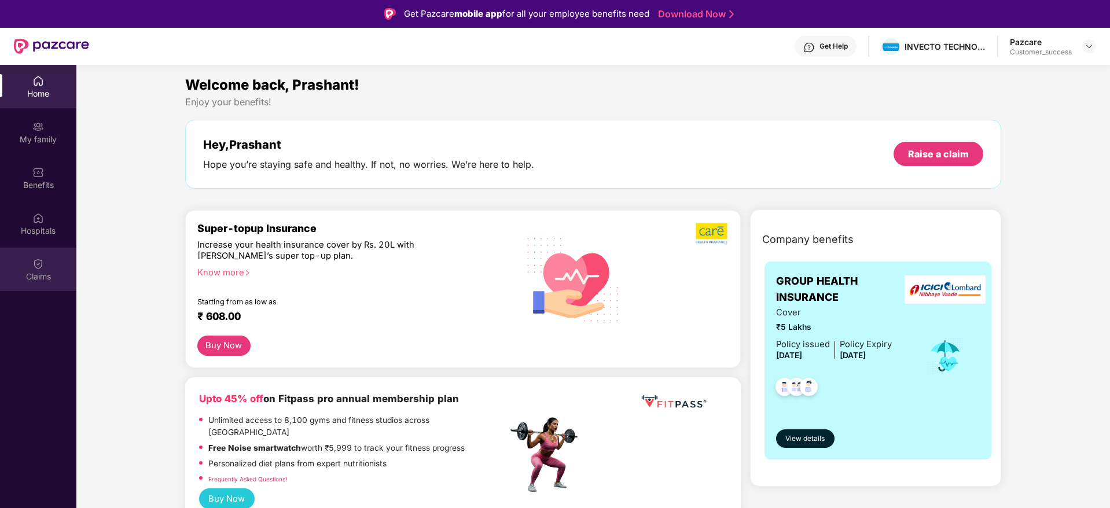
click at [39, 262] on img at bounding box center [38, 264] width 12 height 12
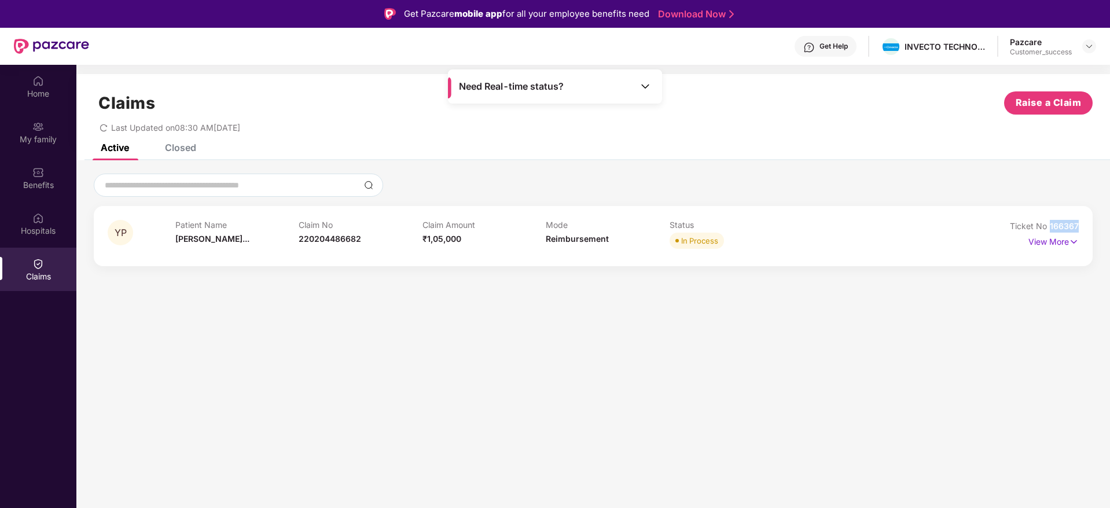
drag, startPoint x: 1079, startPoint y: 225, endPoint x: 1050, endPoint y: 228, distance: 29.7
click at [1050, 228] on div "YP Patient Name [PERSON_NAME]... Claim No 220204486682 Claim Amount ₹1,05,000 M…" at bounding box center [593, 236] width 999 height 60
click at [878, 333] on section "Claims Raise a Claim Last Updated on 08:30 AM[DATE] Active Closed YP Patient Na…" at bounding box center [593, 319] width 1034 height 508
drag, startPoint x: 1080, startPoint y: 230, endPoint x: 1054, endPoint y: 230, distance: 26.0
click at [1054, 230] on div "YP Patient Name [PERSON_NAME]... Claim No 220204486682 Claim Amount ₹1,05,000 M…" at bounding box center [593, 236] width 999 height 60
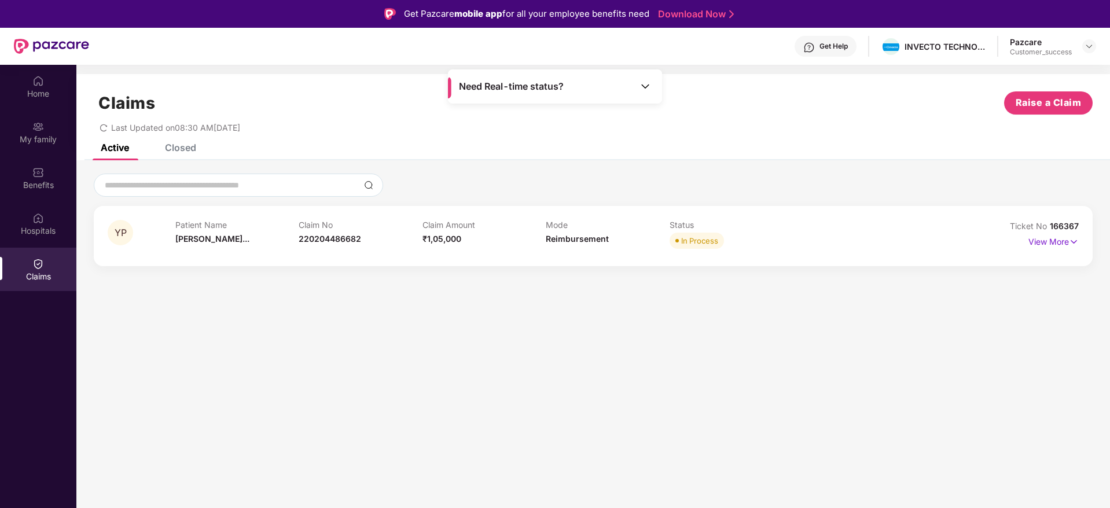
click at [1029, 280] on section "Claims Raise a Claim Last Updated on 08:30 AM[DATE] Active Closed YP Patient Na…" at bounding box center [593, 319] width 1034 height 508
drag, startPoint x: 1083, startPoint y: 221, endPoint x: 1051, endPoint y: 225, distance: 32.1
click at [1051, 225] on div "YP Patient Name [PERSON_NAME]... Claim No 220204486682 Claim Amount ₹1,05,000 M…" at bounding box center [593, 236] width 999 height 60
copy span "166367"
click at [1039, 384] on section "Claims Raise a Claim Last Updated on 08:30 AM[DATE] Active Closed YP Patient Na…" at bounding box center [593, 319] width 1034 height 508
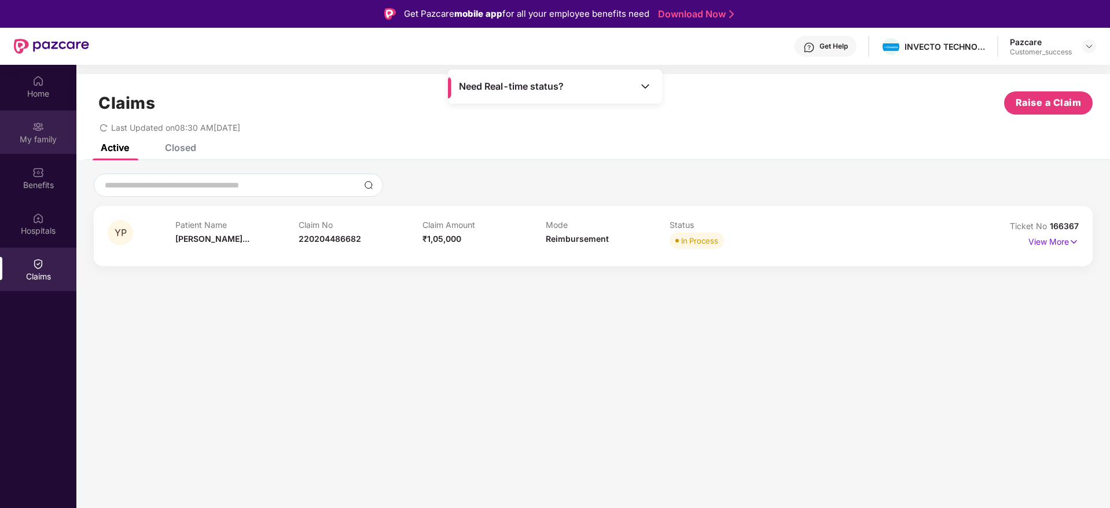
click at [47, 134] on div "My family" at bounding box center [38, 140] width 76 height 12
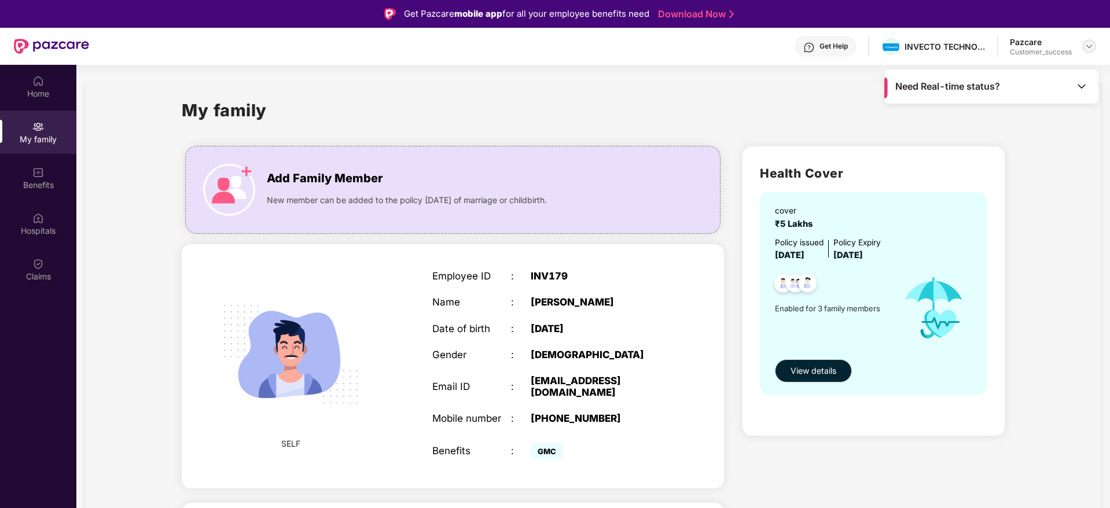
click at [1090, 47] on img at bounding box center [1088, 46] width 9 height 9
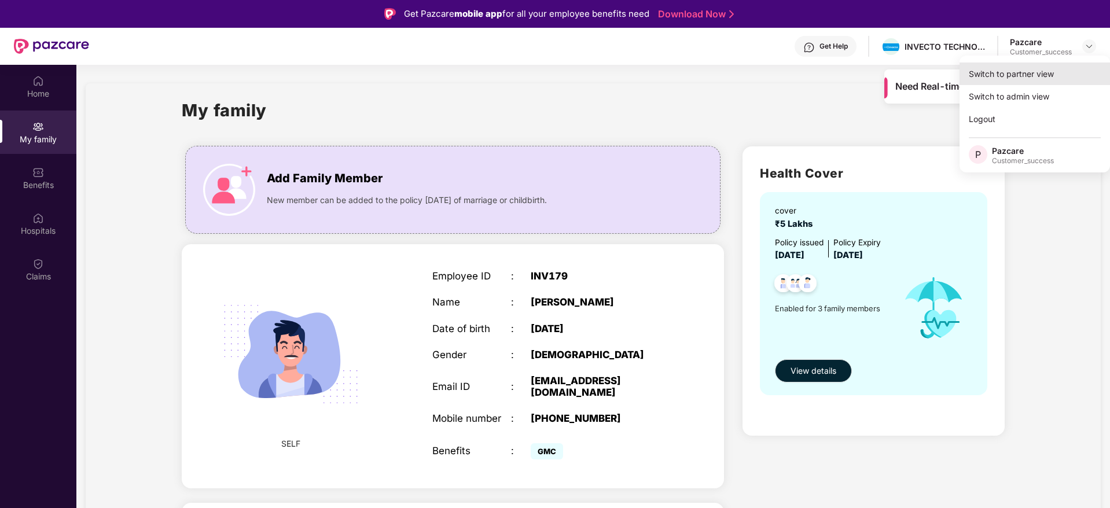
click at [1001, 79] on div "Switch to partner view" at bounding box center [1034, 73] width 150 height 23
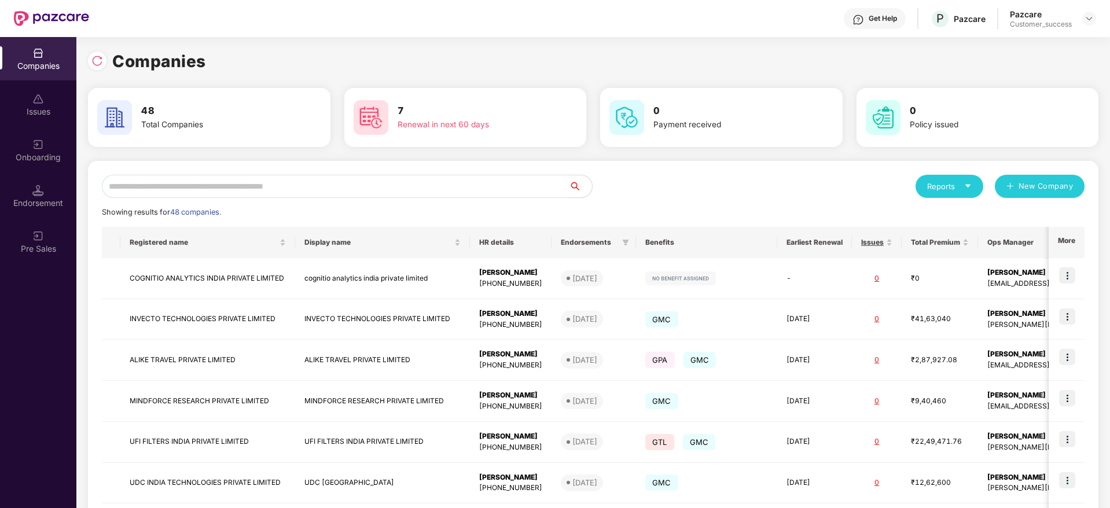
click at [369, 187] on input "text" at bounding box center [335, 186] width 467 height 23
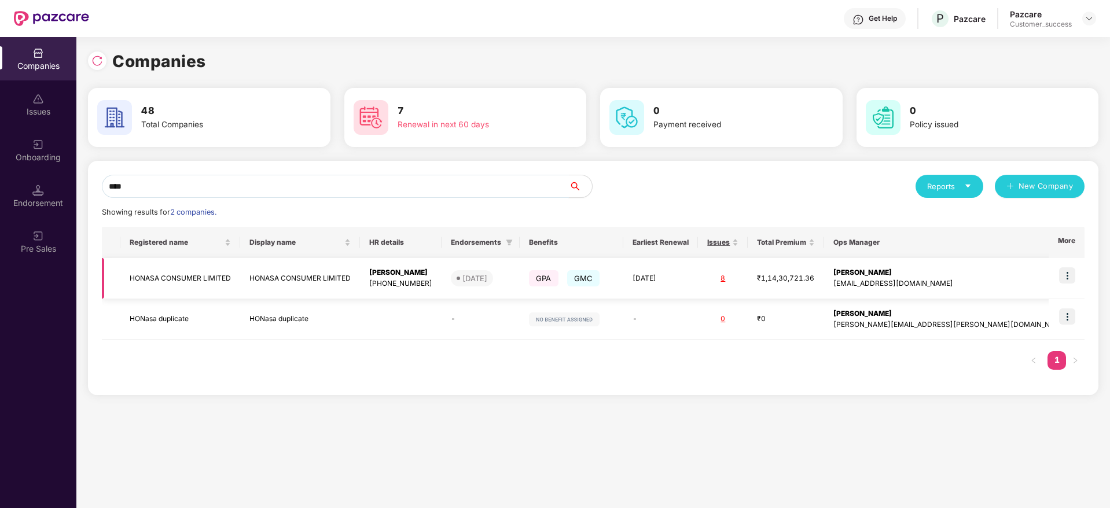
type input "****"
click at [1066, 281] on img at bounding box center [1067, 275] width 16 height 16
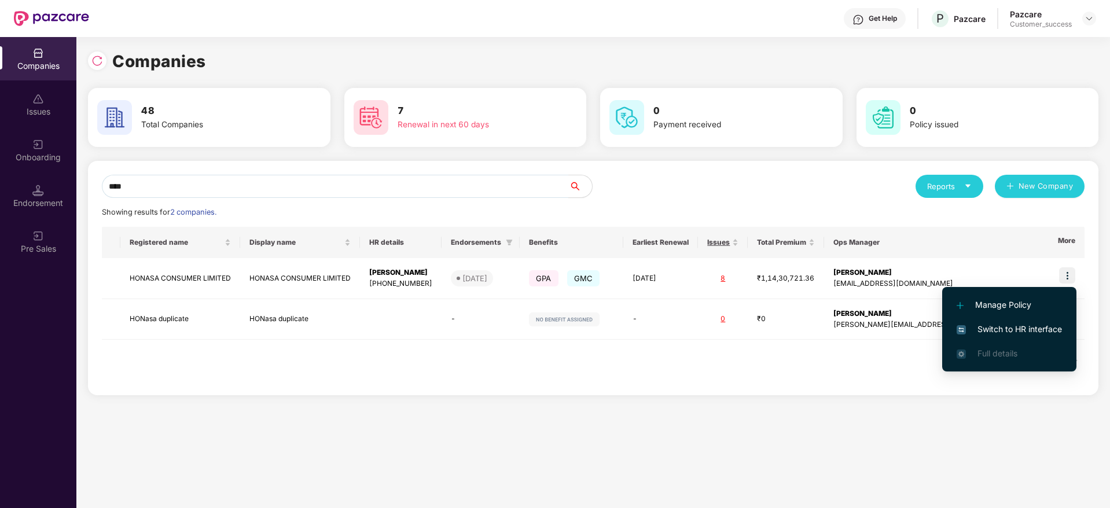
click at [1001, 323] on span "Switch to HR interface" at bounding box center [1009, 329] width 105 height 13
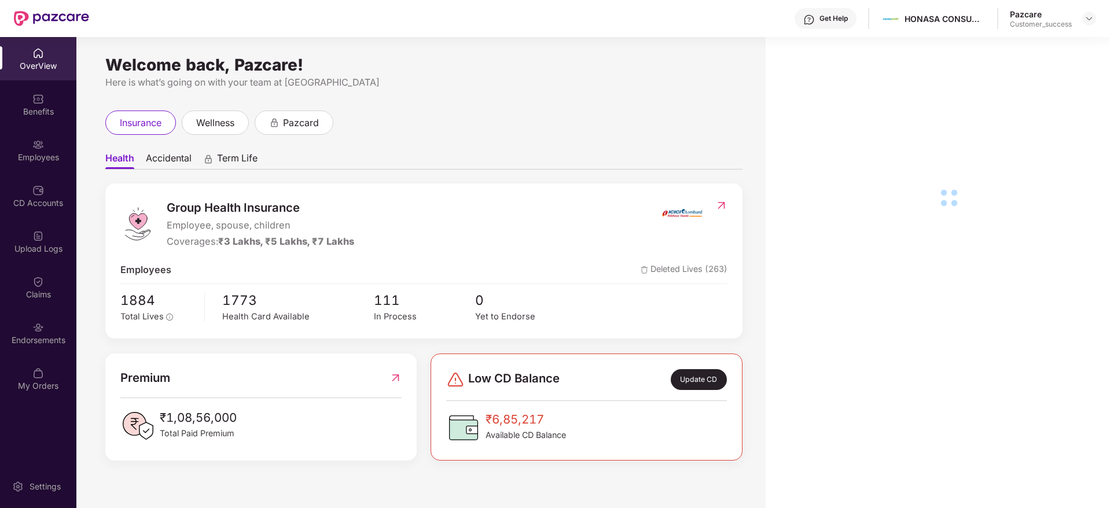
click at [52, 159] on div "Employees" at bounding box center [38, 158] width 76 height 12
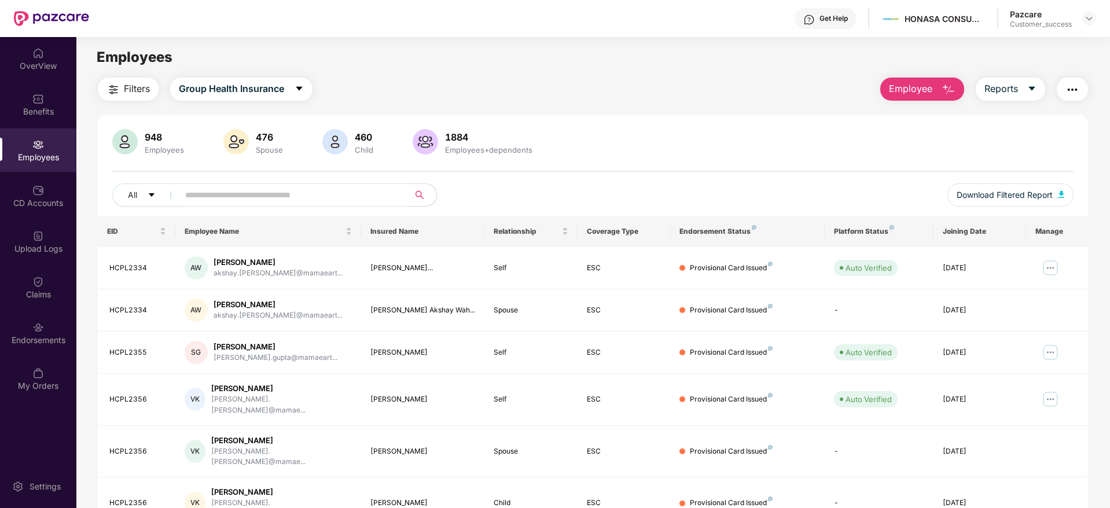
click at [227, 203] on input "text" at bounding box center [289, 194] width 208 height 17
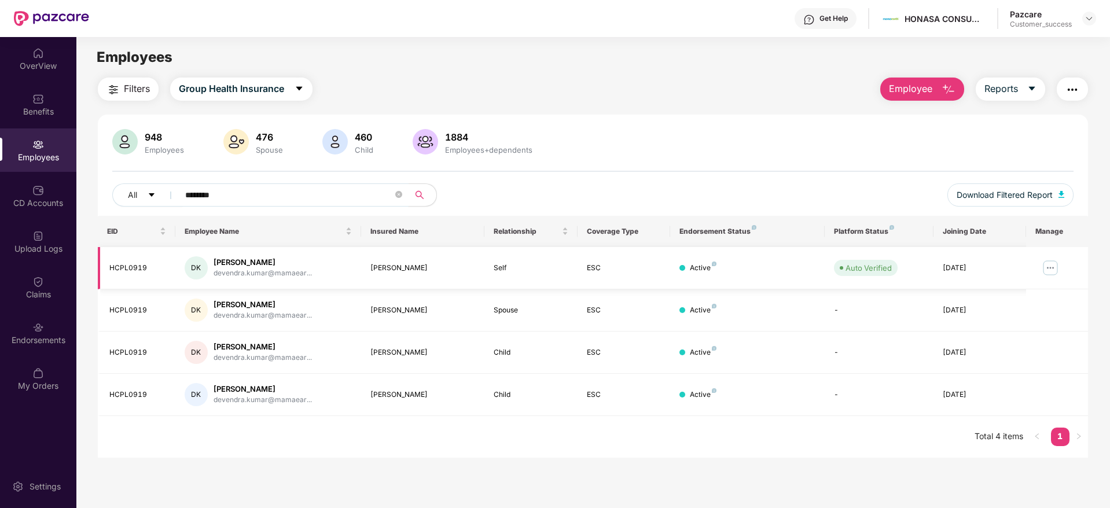
type input "********"
click at [1050, 265] on img at bounding box center [1050, 268] width 19 height 19
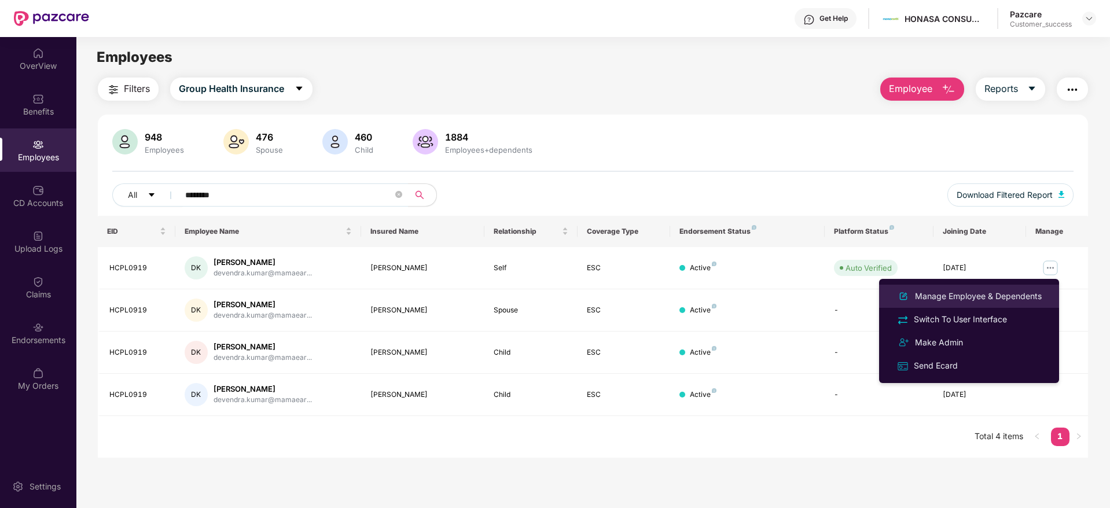
click at [988, 297] on div "Manage Employee & Dependents" at bounding box center [978, 296] width 131 height 13
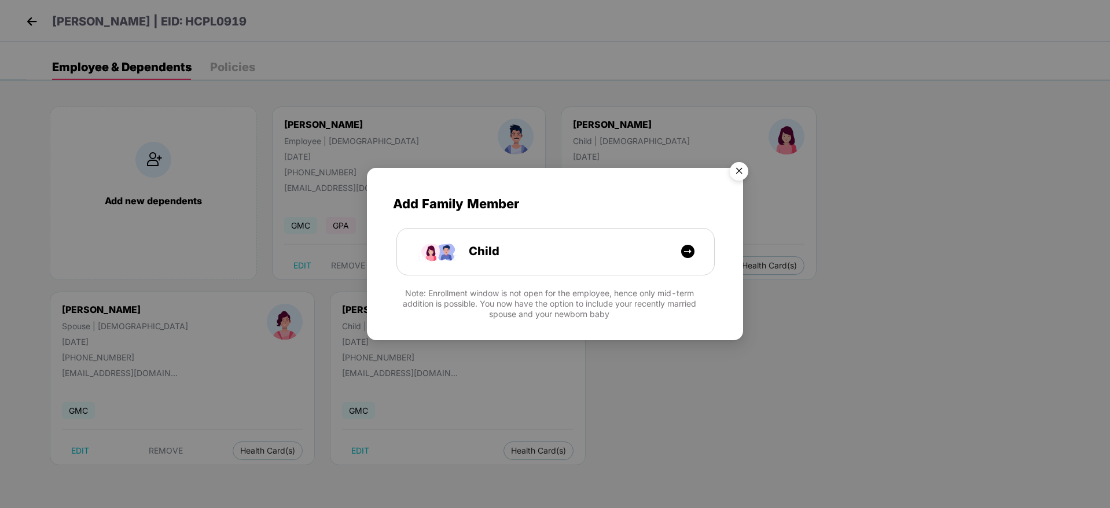
click at [738, 170] on img "Close" at bounding box center [739, 173] width 32 height 32
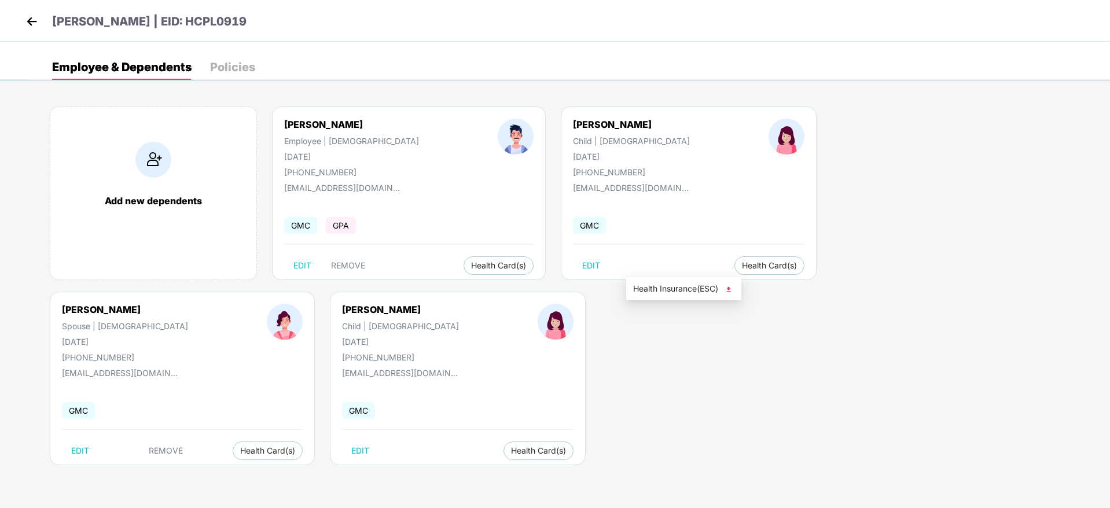
click at [667, 289] on span "Health Insurance(ESC)" at bounding box center [683, 288] width 101 height 13
